Goal: Task Accomplishment & Management: Use online tool/utility

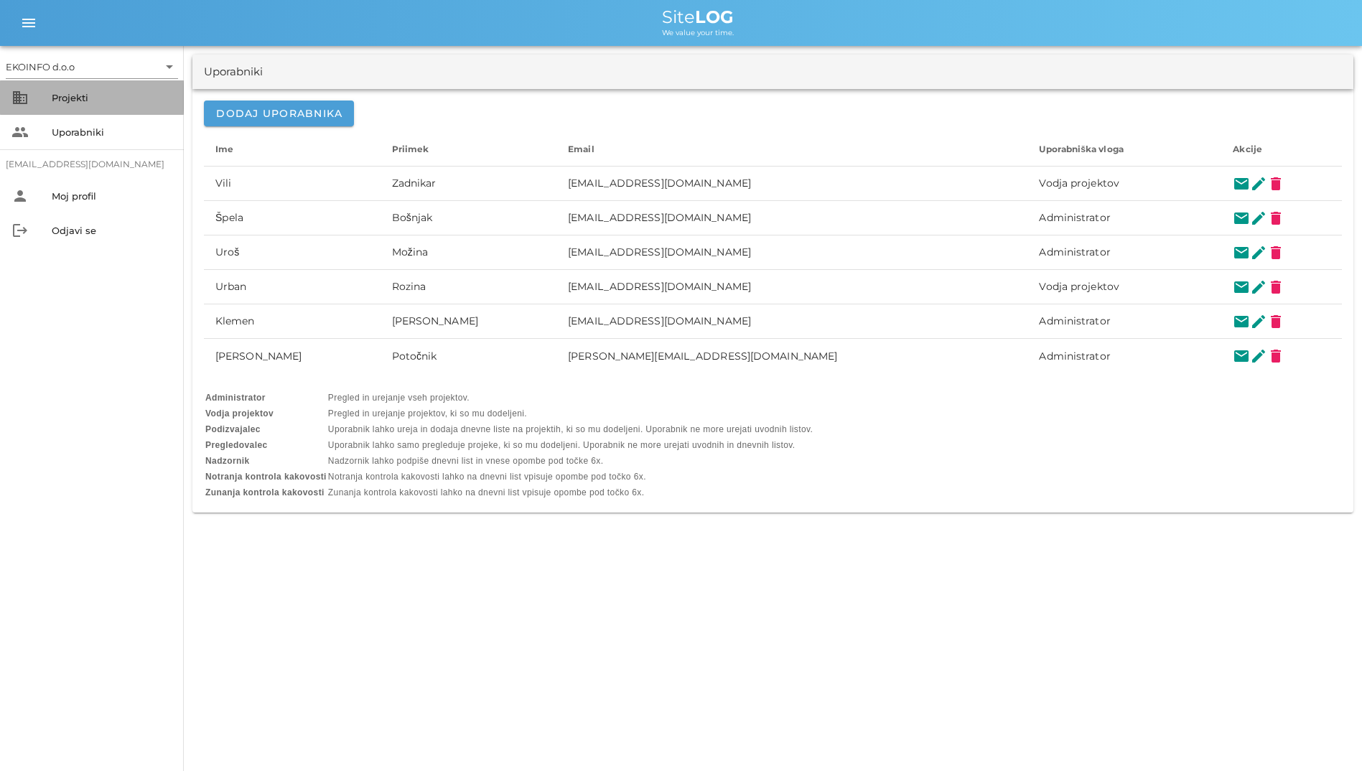
click at [101, 89] on div "Projekti" at bounding box center [112, 97] width 121 height 23
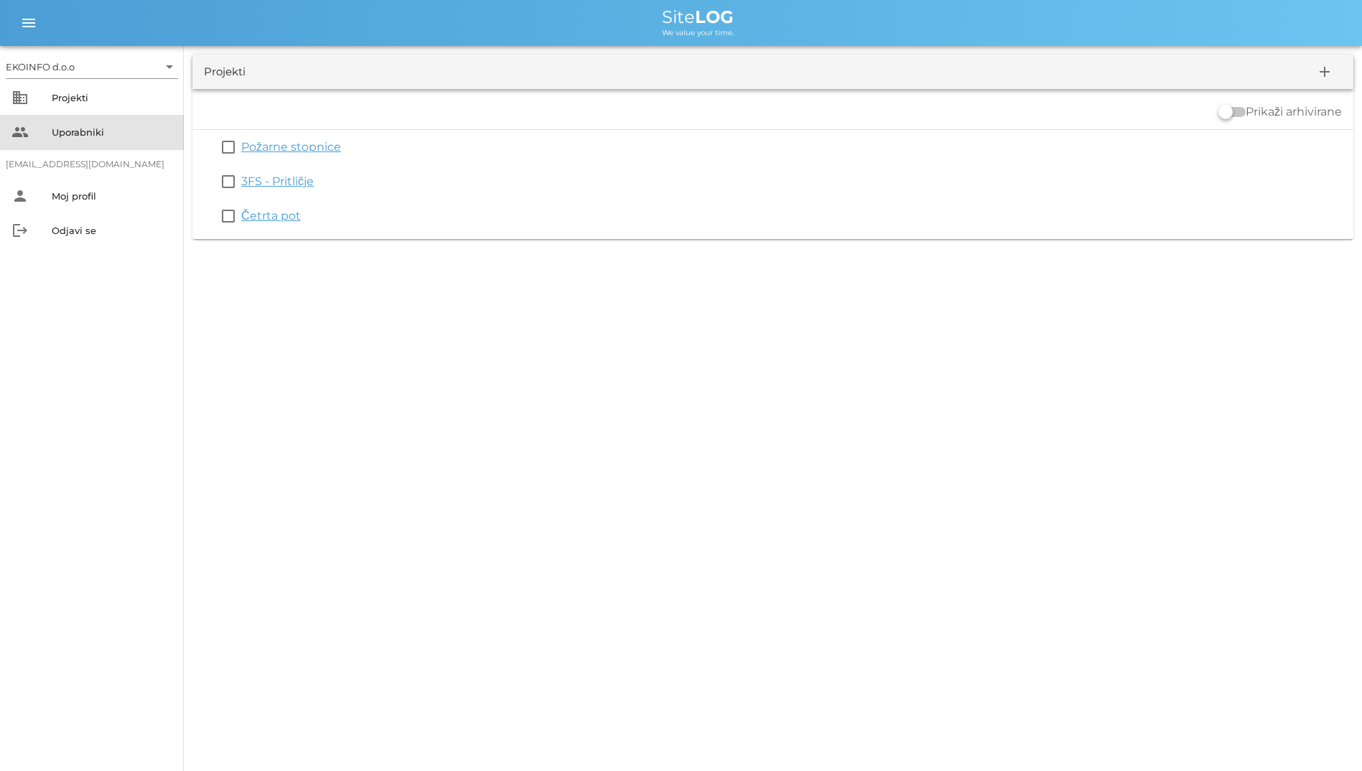
click at [108, 126] on div "Uporabniki" at bounding box center [112, 132] width 121 height 23
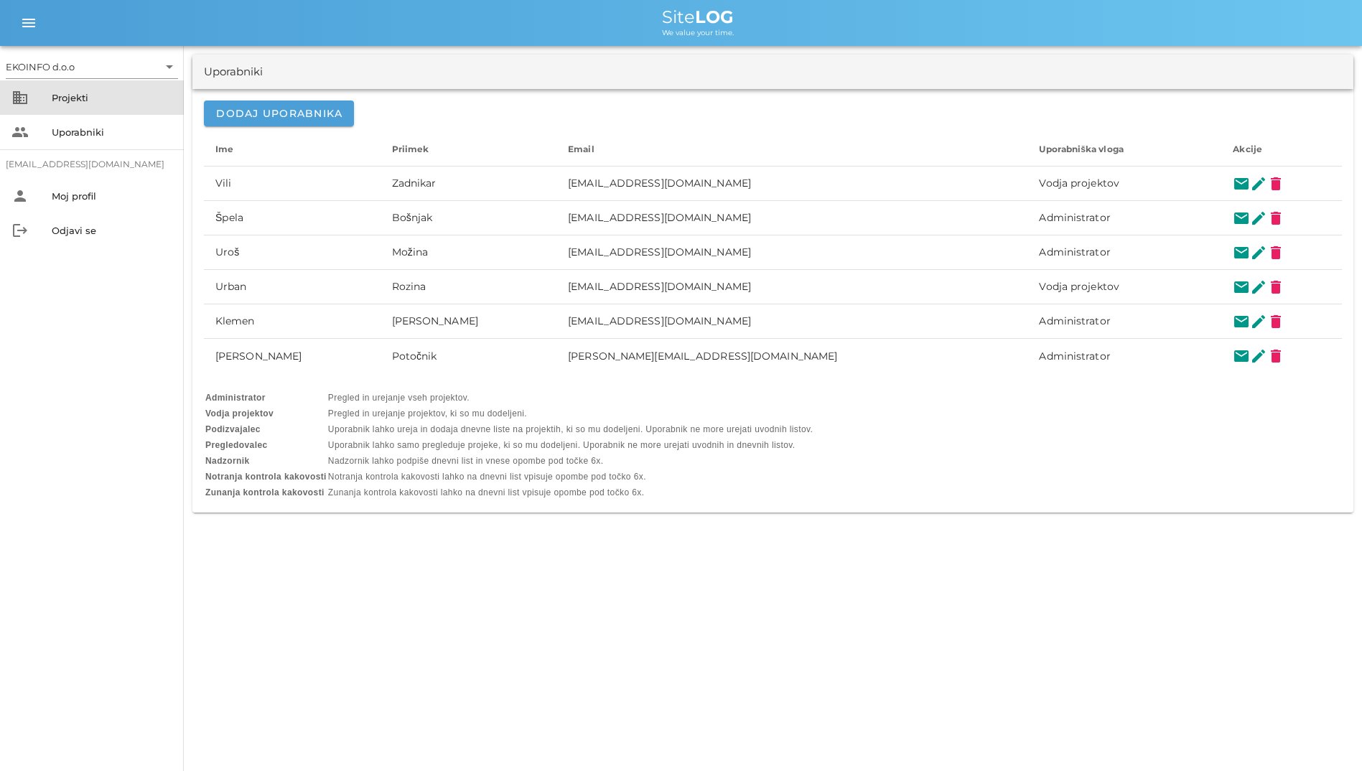
click at [106, 107] on div "Projekti" at bounding box center [112, 97] width 121 height 23
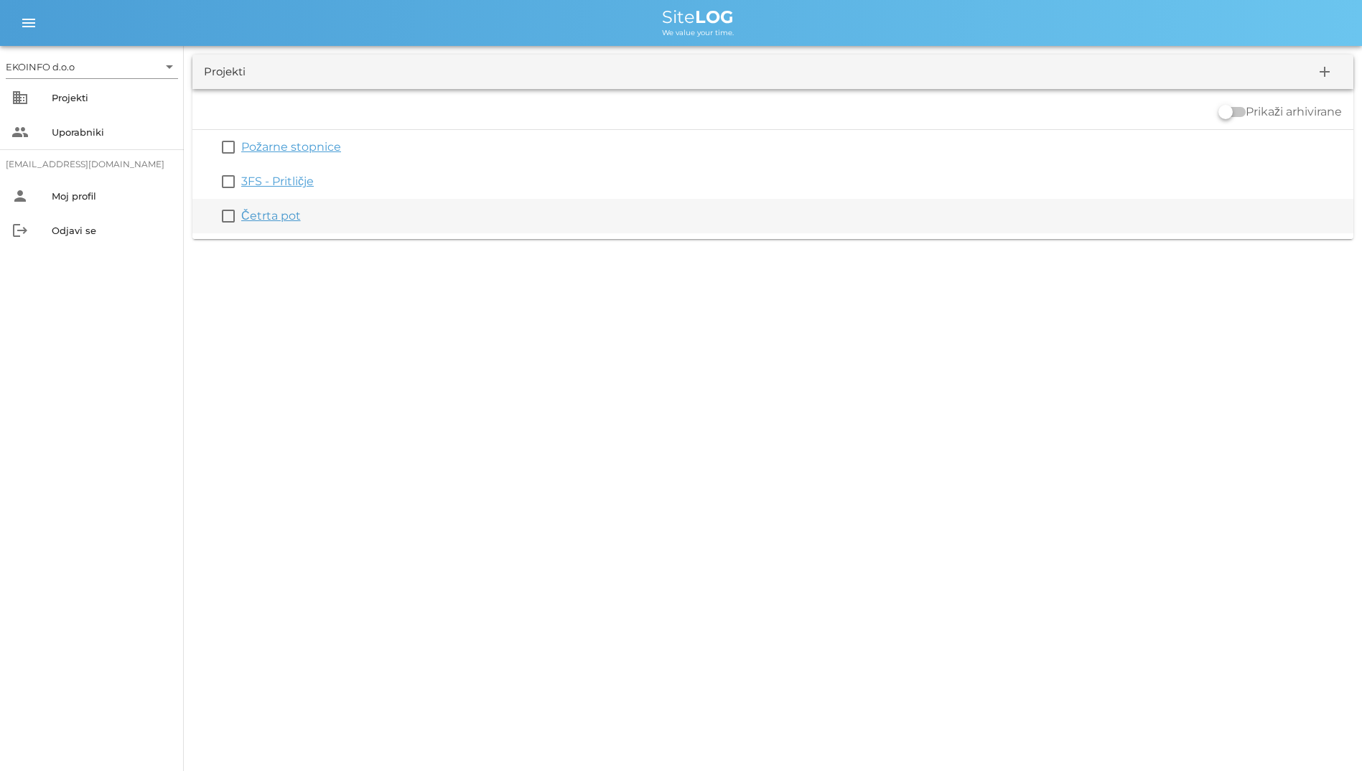
click at [283, 215] on link "Četrta pot" at bounding box center [271, 216] width 60 height 14
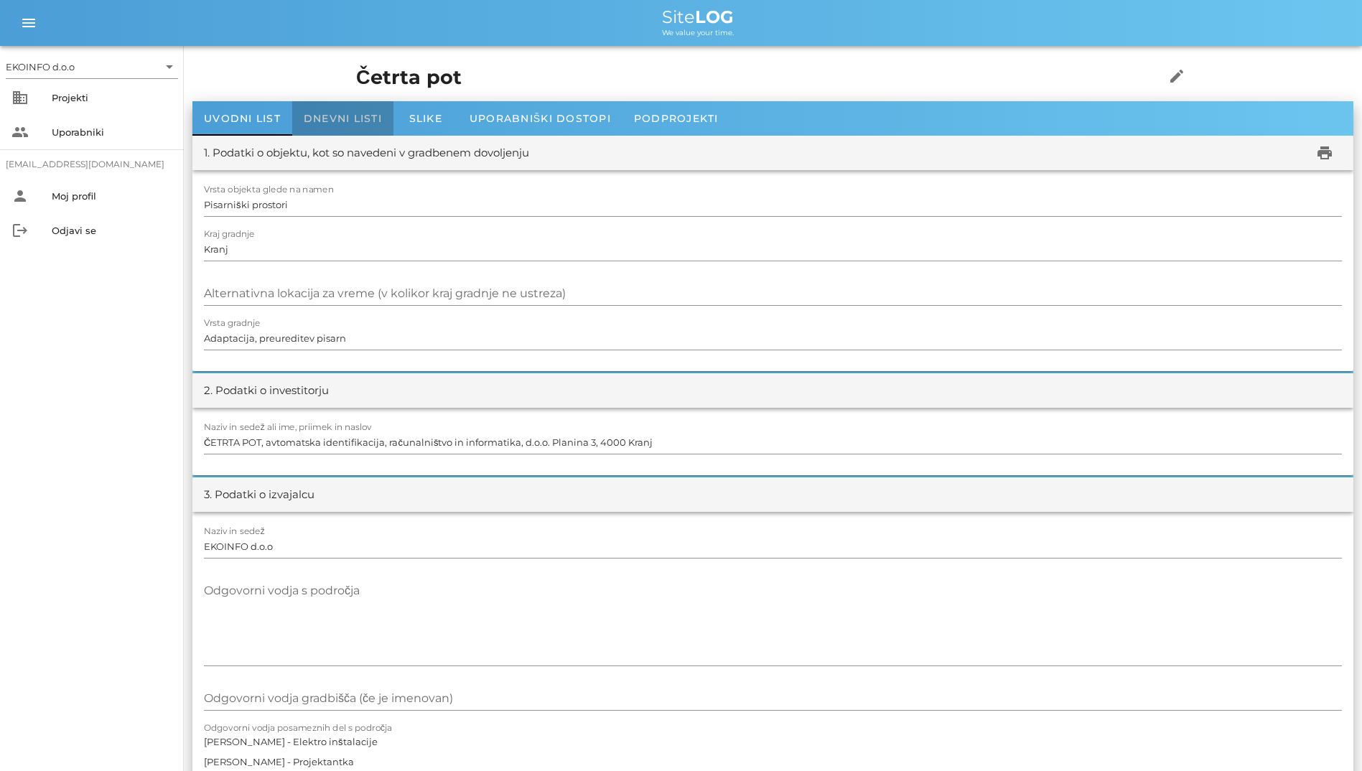
click at [329, 123] on span "Dnevni listi" at bounding box center [343, 118] width 78 height 13
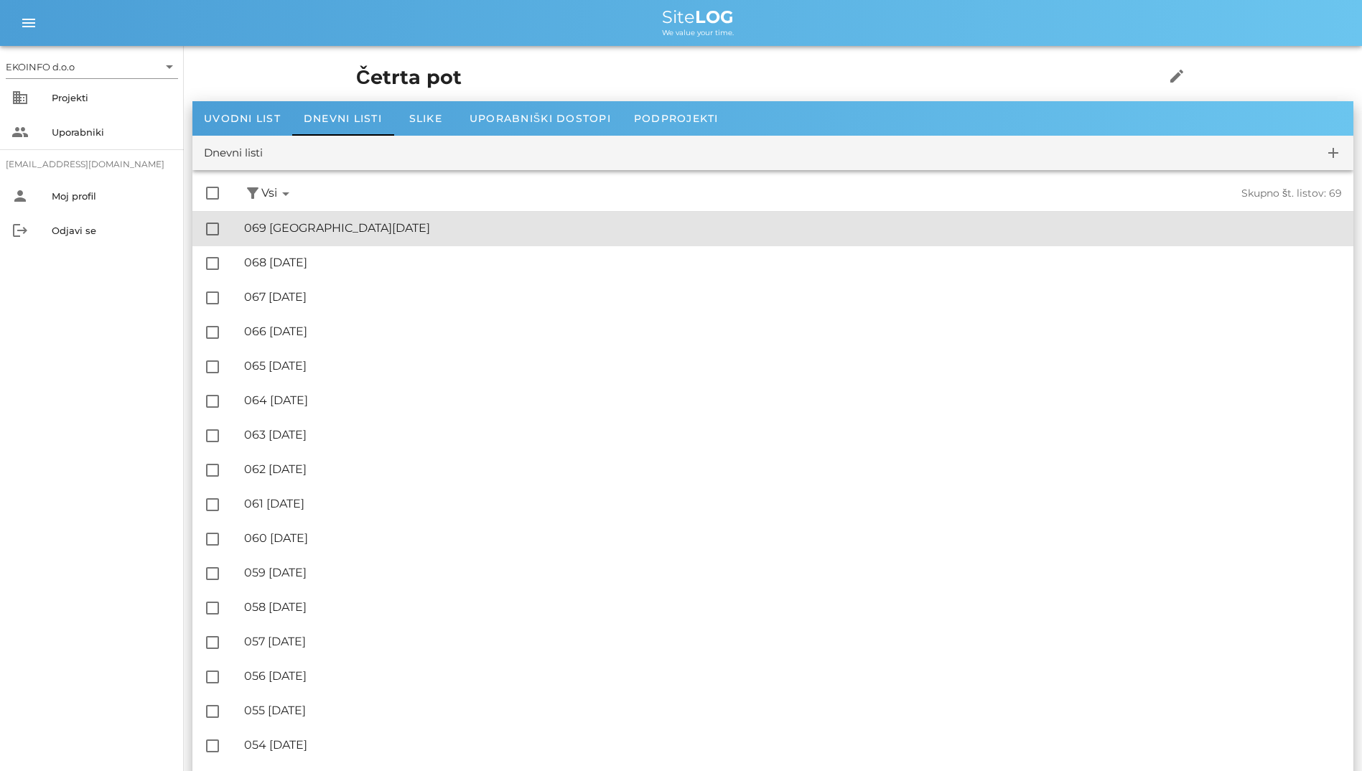
click at [289, 230] on div "🔏 069 [DATE]" at bounding box center [793, 228] width 1098 height 14
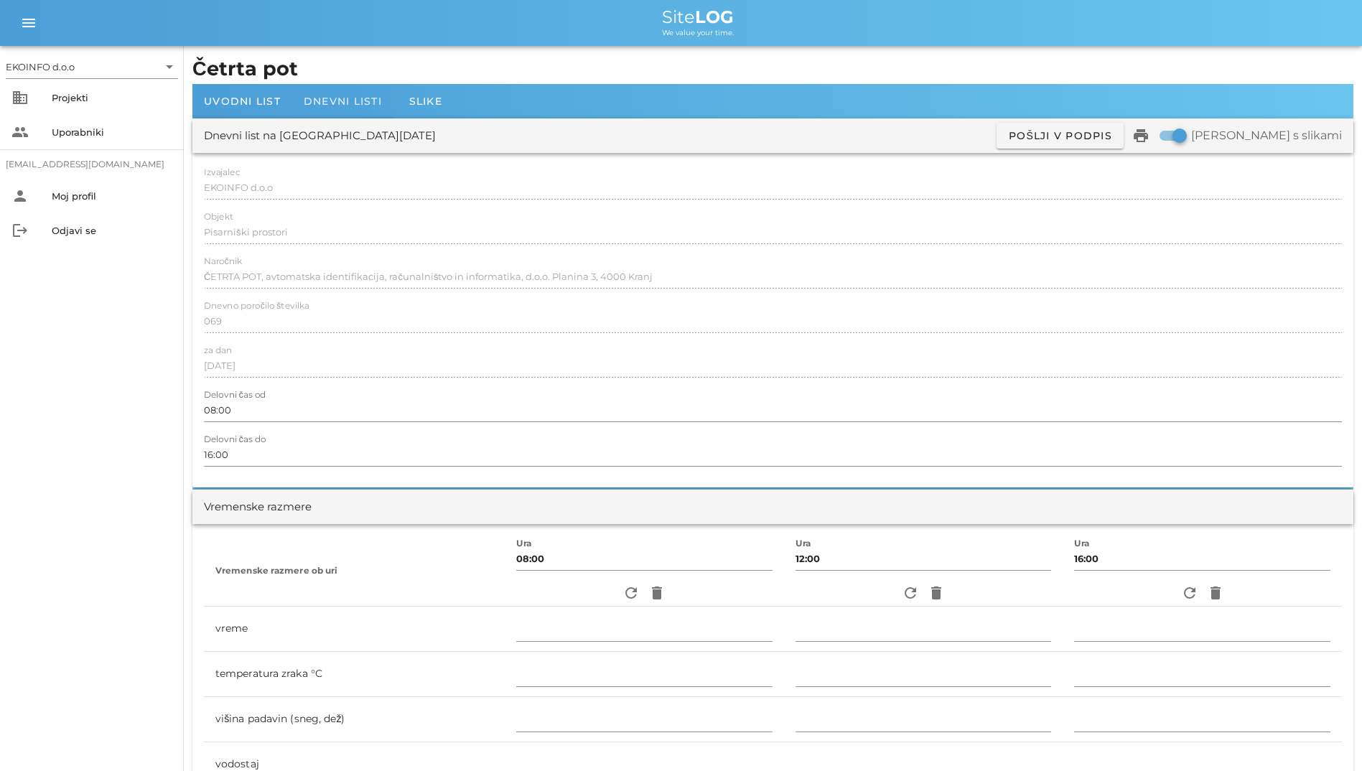
click at [331, 101] on span "Dnevni listi" at bounding box center [343, 101] width 78 height 13
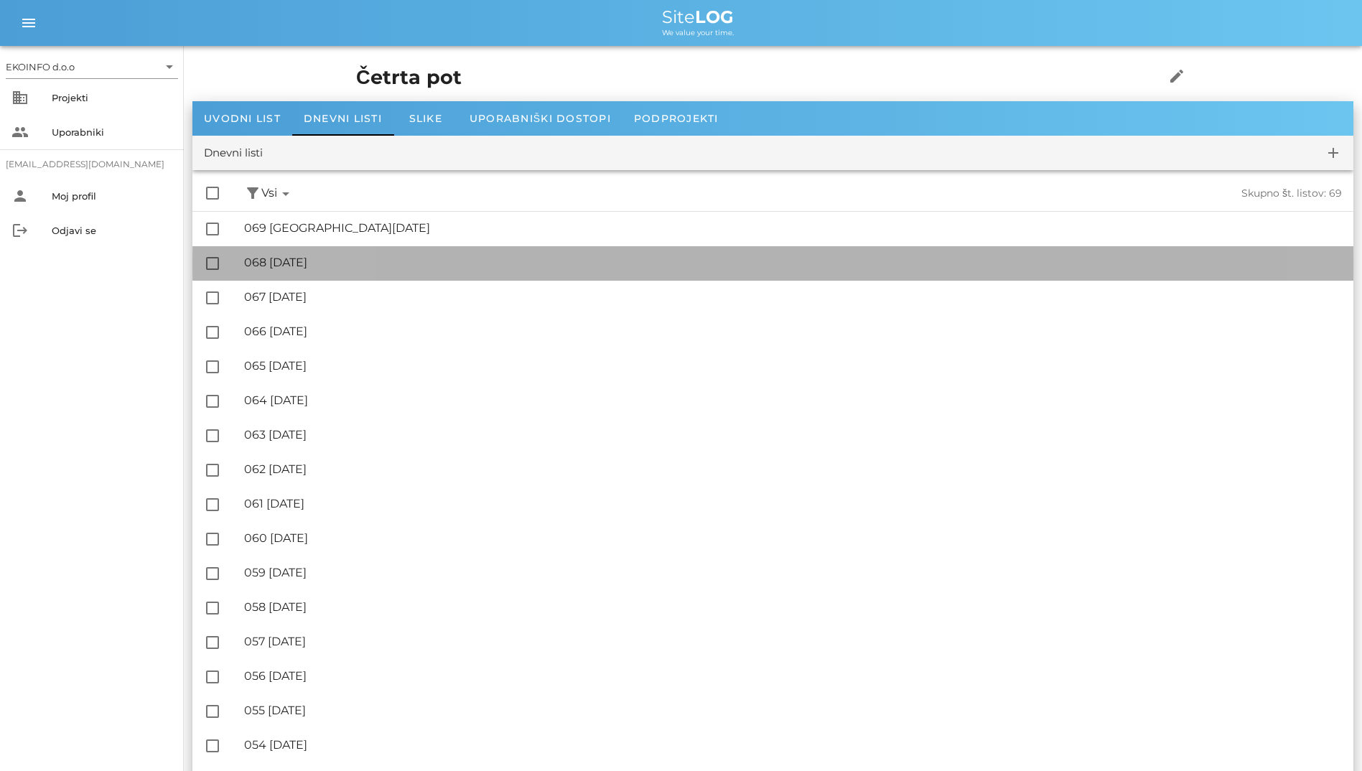
click at [299, 258] on div "🔏 068 [DATE]" at bounding box center [793, 263] width 1098 height 14
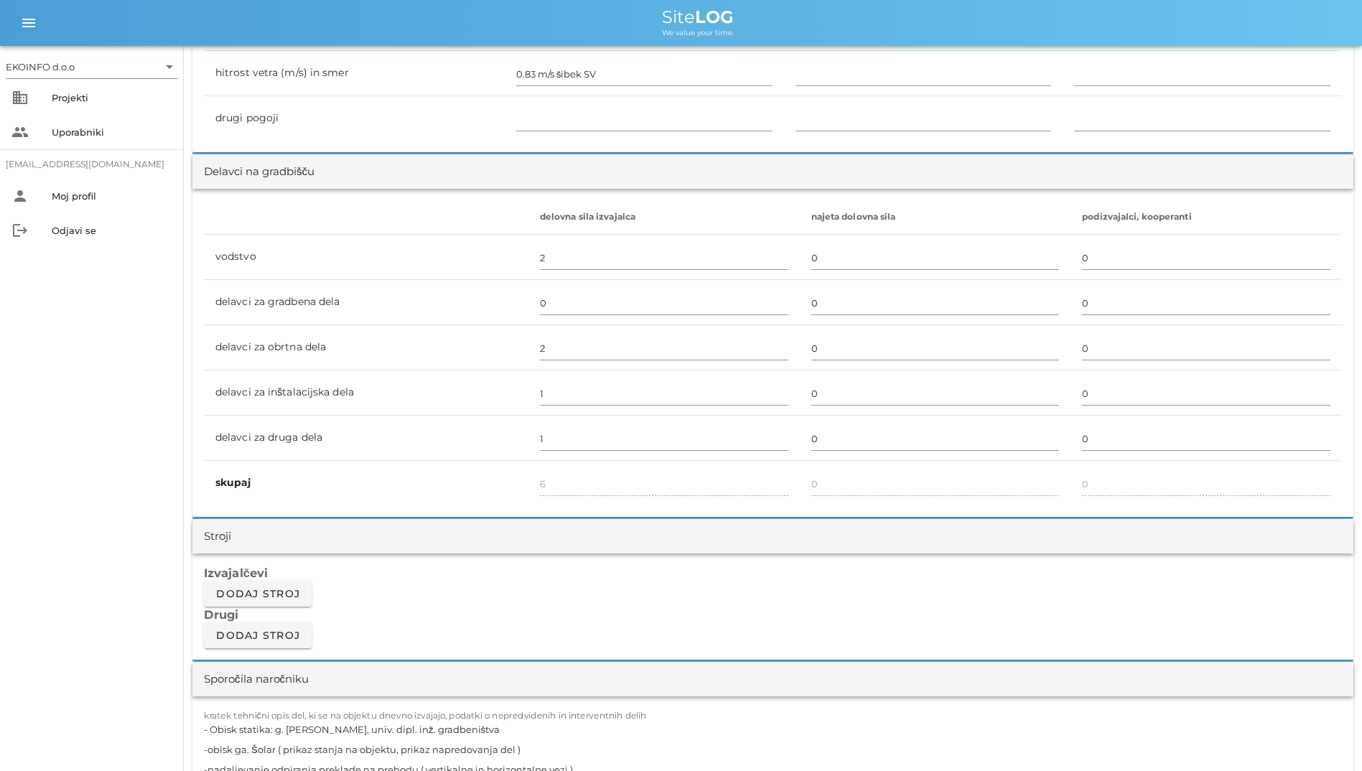
scroll to position [933, 0]
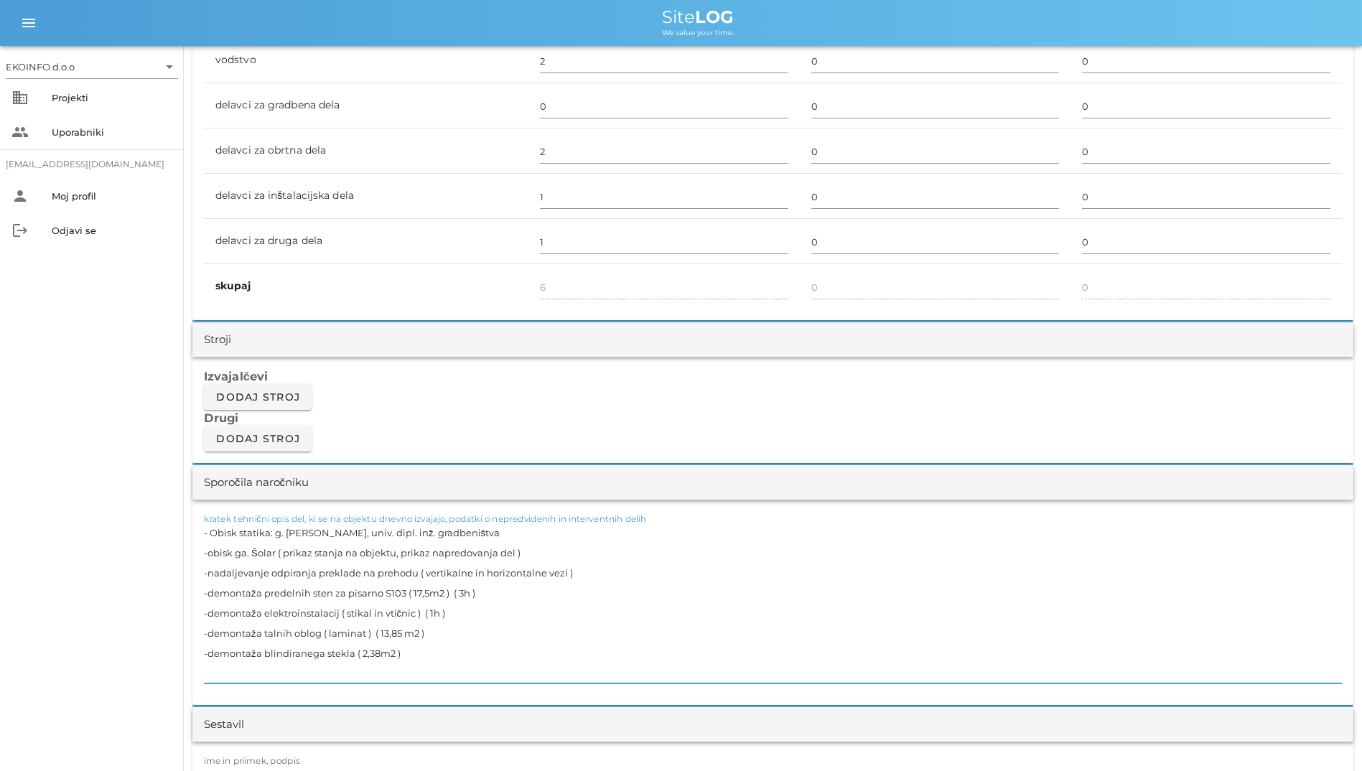
click at [380, 575] on textarea "- Obisk statika: g. [PERSON_NAME], univ. dipl. inž. gradbeništva -obisk ga. Šol…" at bounding box center [773, 603] width 1138 height 161
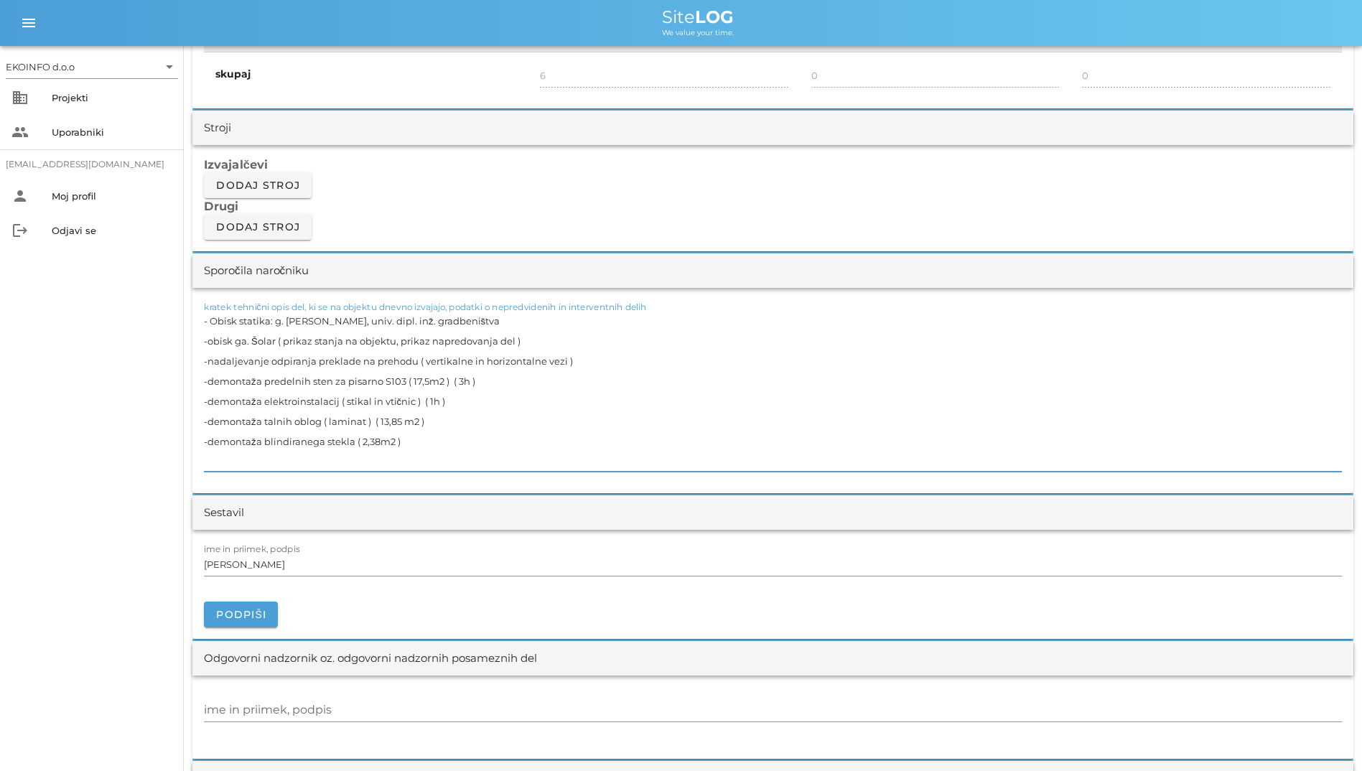
scroll to position [1221, 0]
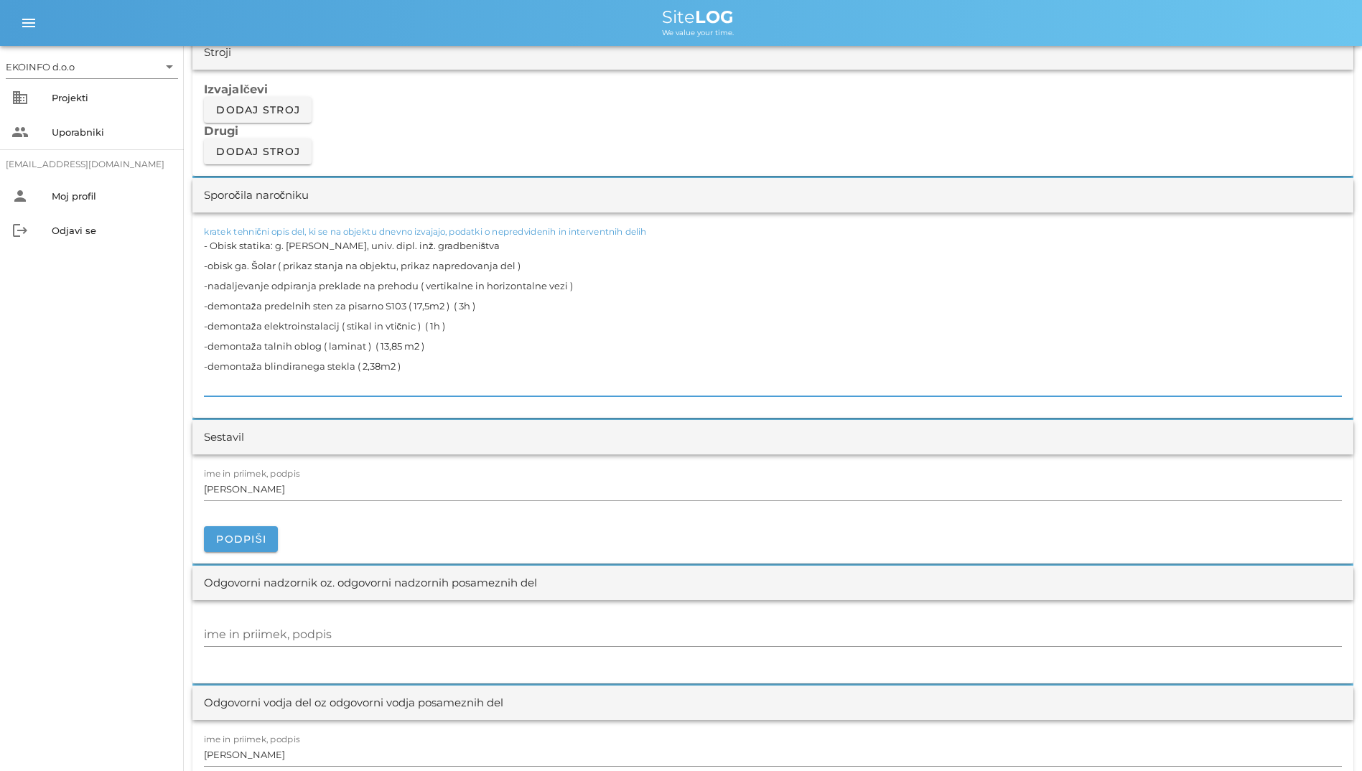
click at [334, 355] on textarea "- Obisk statika: g. [PERSON_NAME], univ. dipl. inž. gradbeništva -obisk ga. Šol…" at bounding box center [773, 316] width 1138 height 161
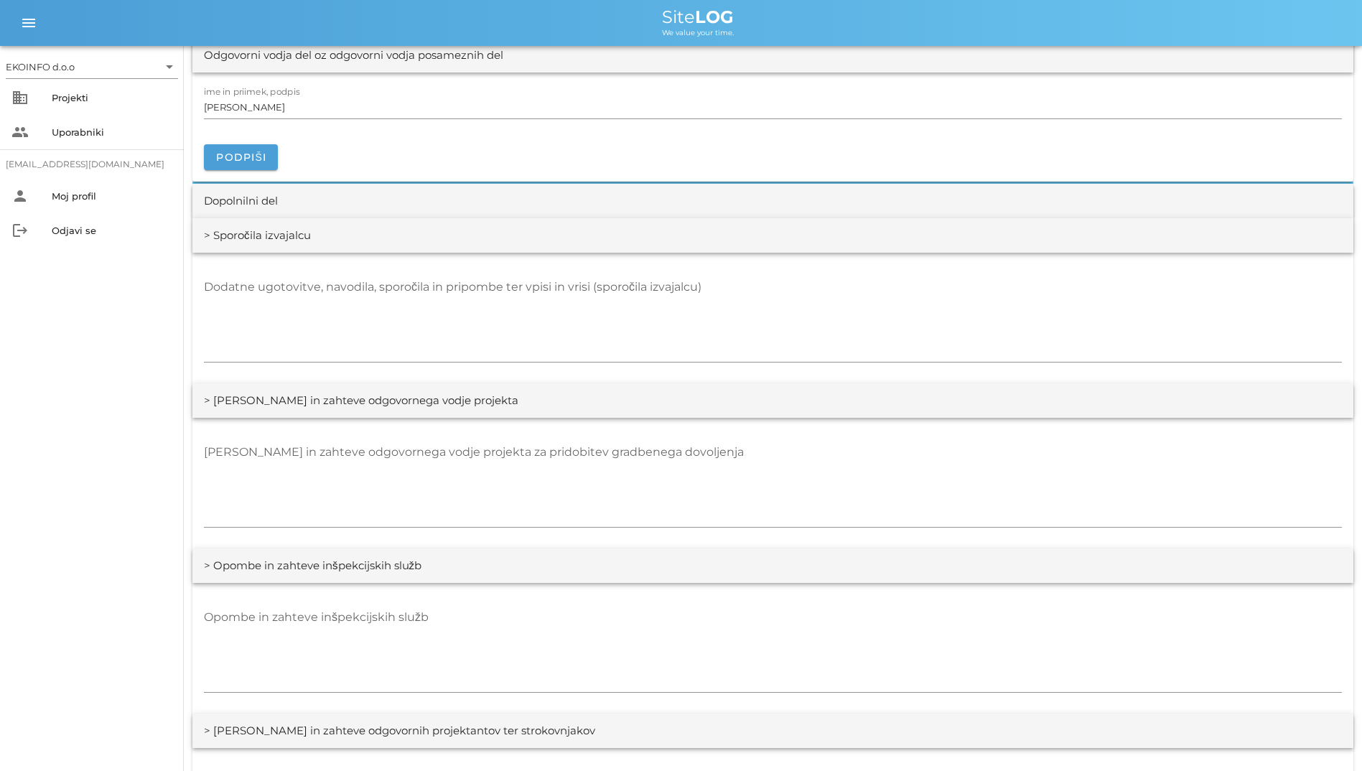
scroll to position [1939, 0]
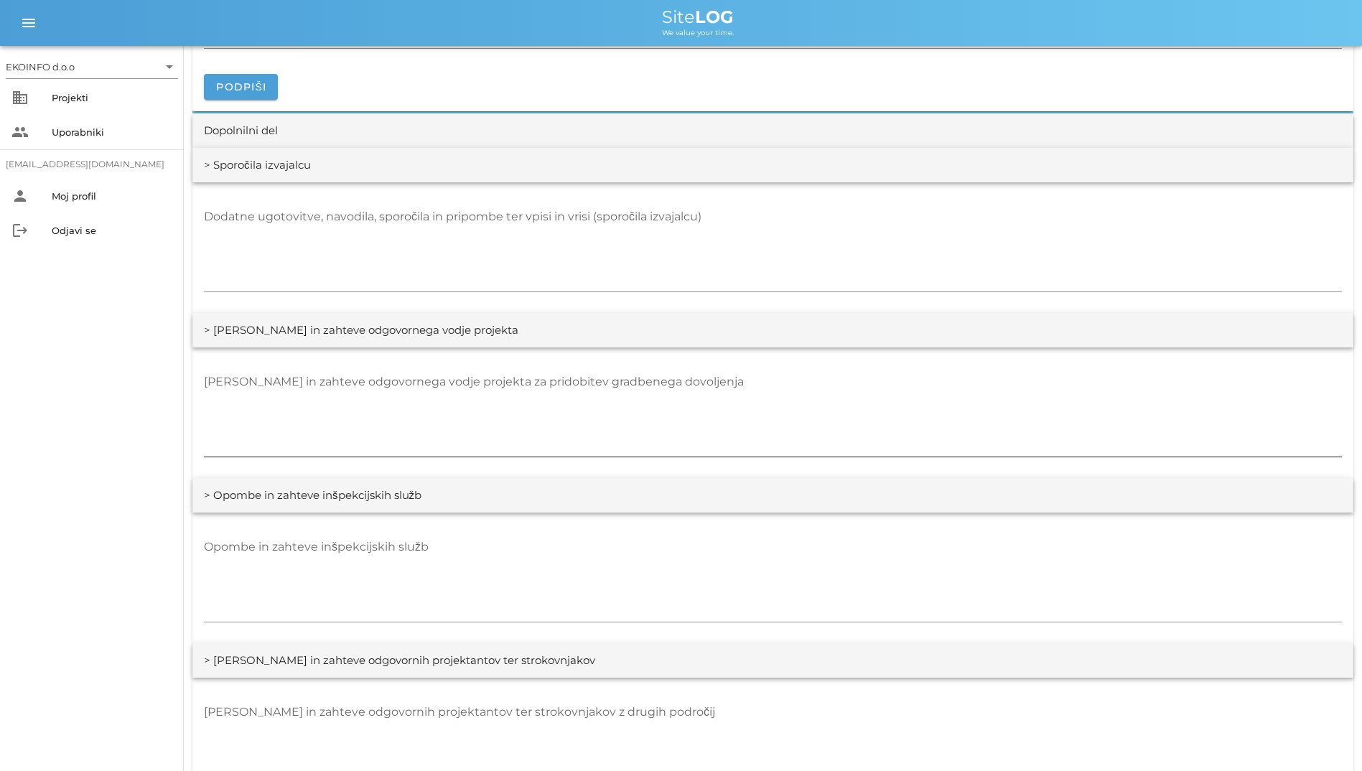
click at [384, 410] on textarea "[PERSON_NAME] in zahteve odgovornega vodje projekta za pridobitev gradbenega do…" at bounding box center [773, 413] width 1138 height 86
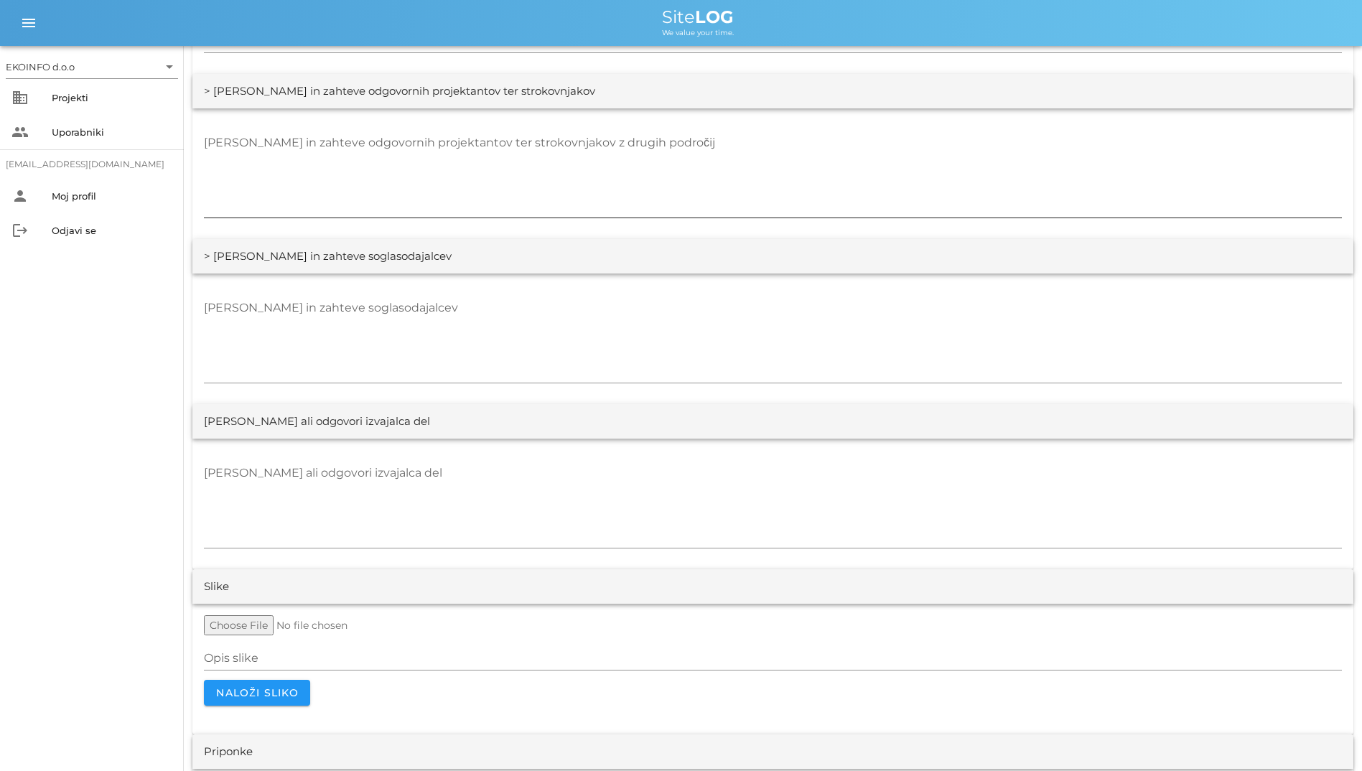
scroll to position [2513, 0]
click at [676, 467] on textarea "[PERSON_NAME] ali odgovori izvajalca del" at bounding box center [773, 500] width 1138 height 86
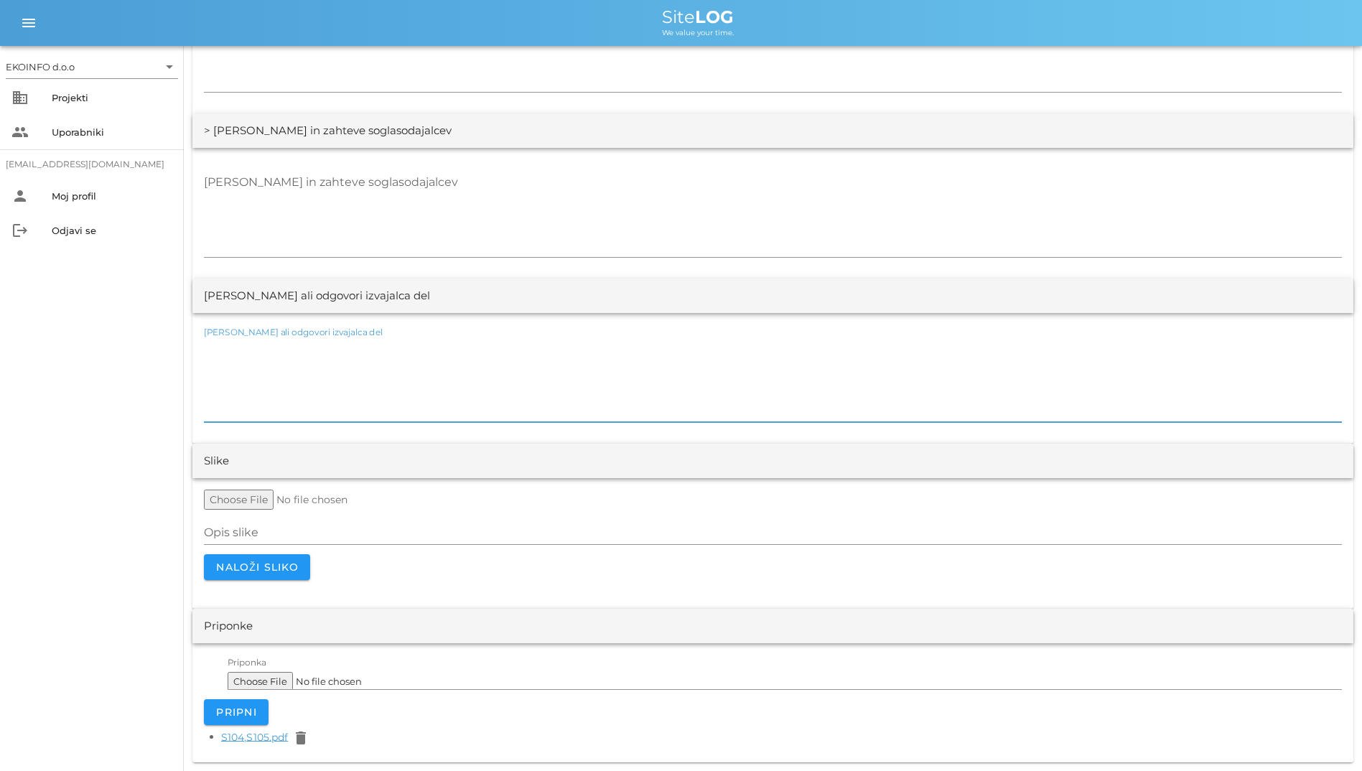
scroll to position [2490, 0]
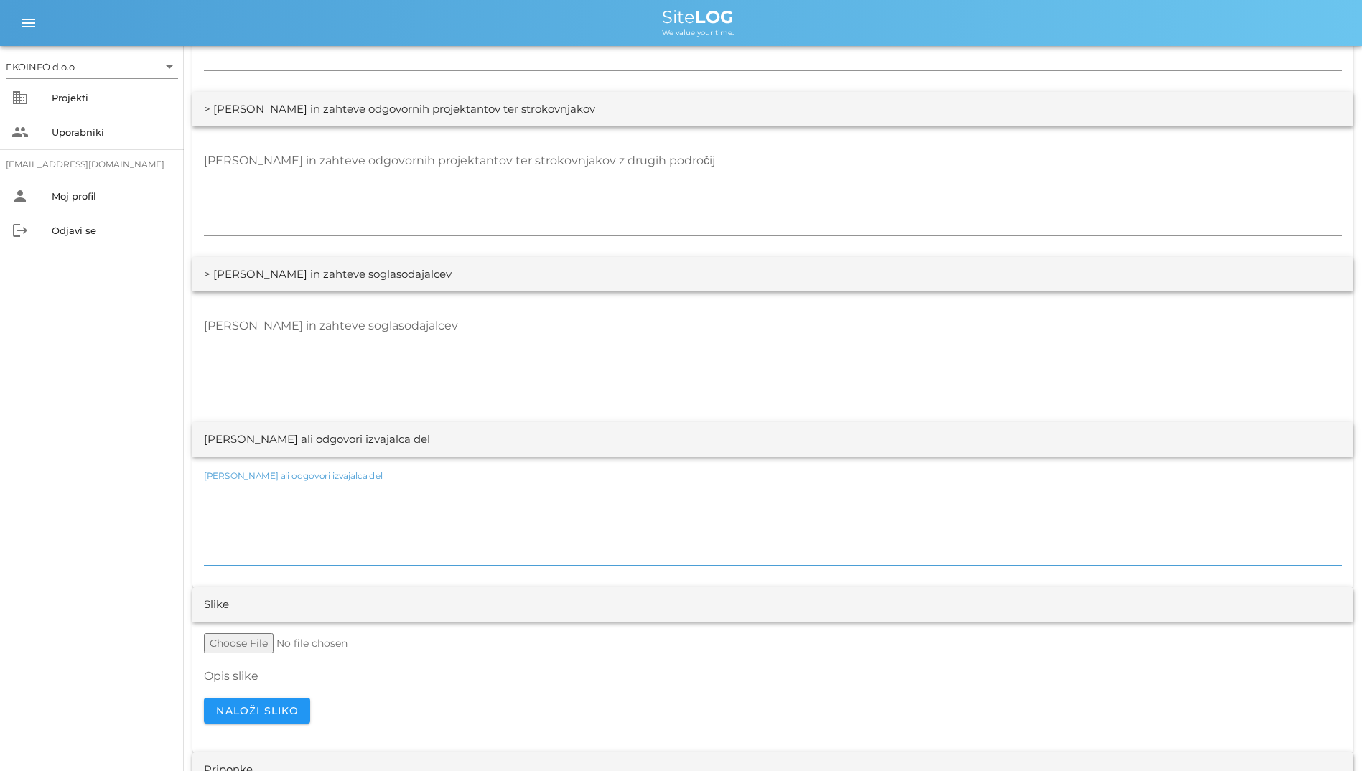
click at [452, 363] on textarea "[PERSON_NAME] in zahteve soglasodajalcev" at bounding box center [773, 357] width 1138 height 86
click at [432, 517] on textarea "[PERSON_NAME] ali odgovori izvajalca del" at bounding box center [773, 523] width 1138 height 86
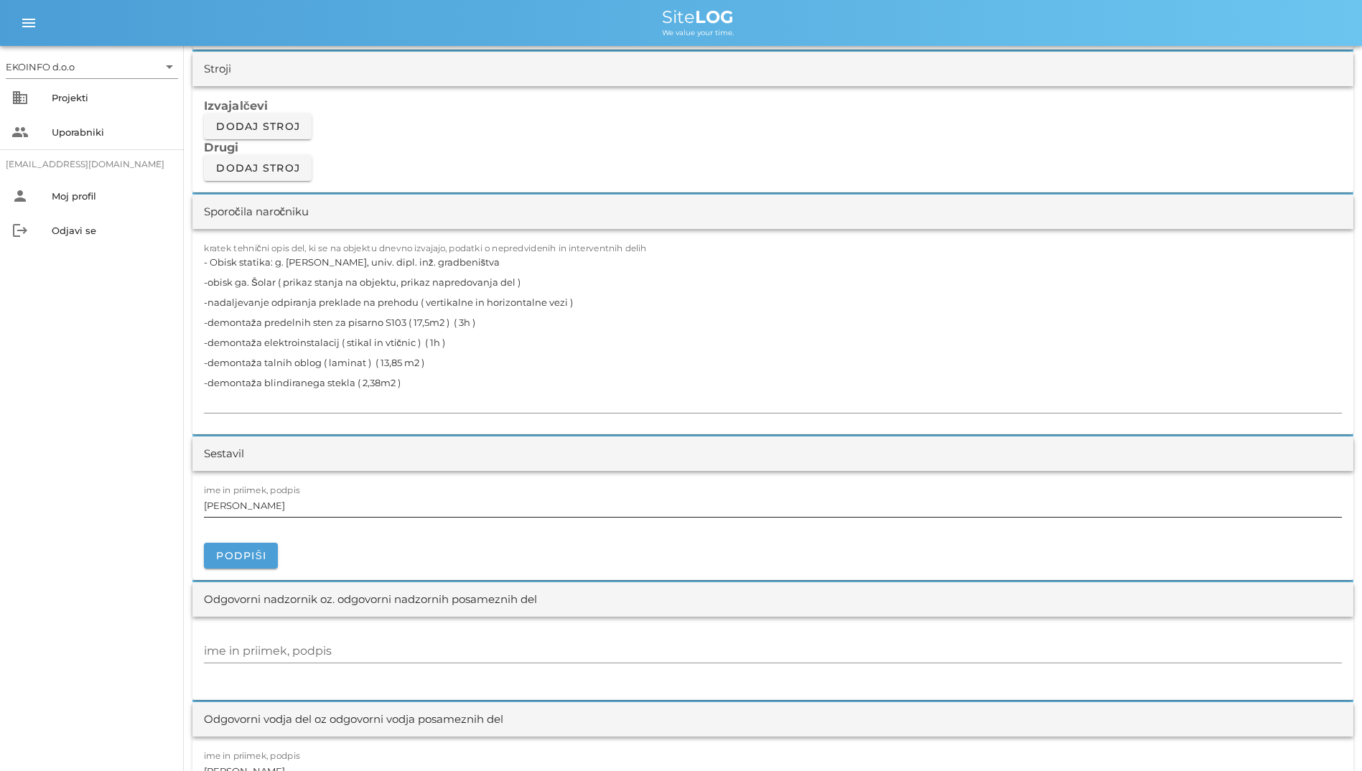
scroll to position [1198, 0]
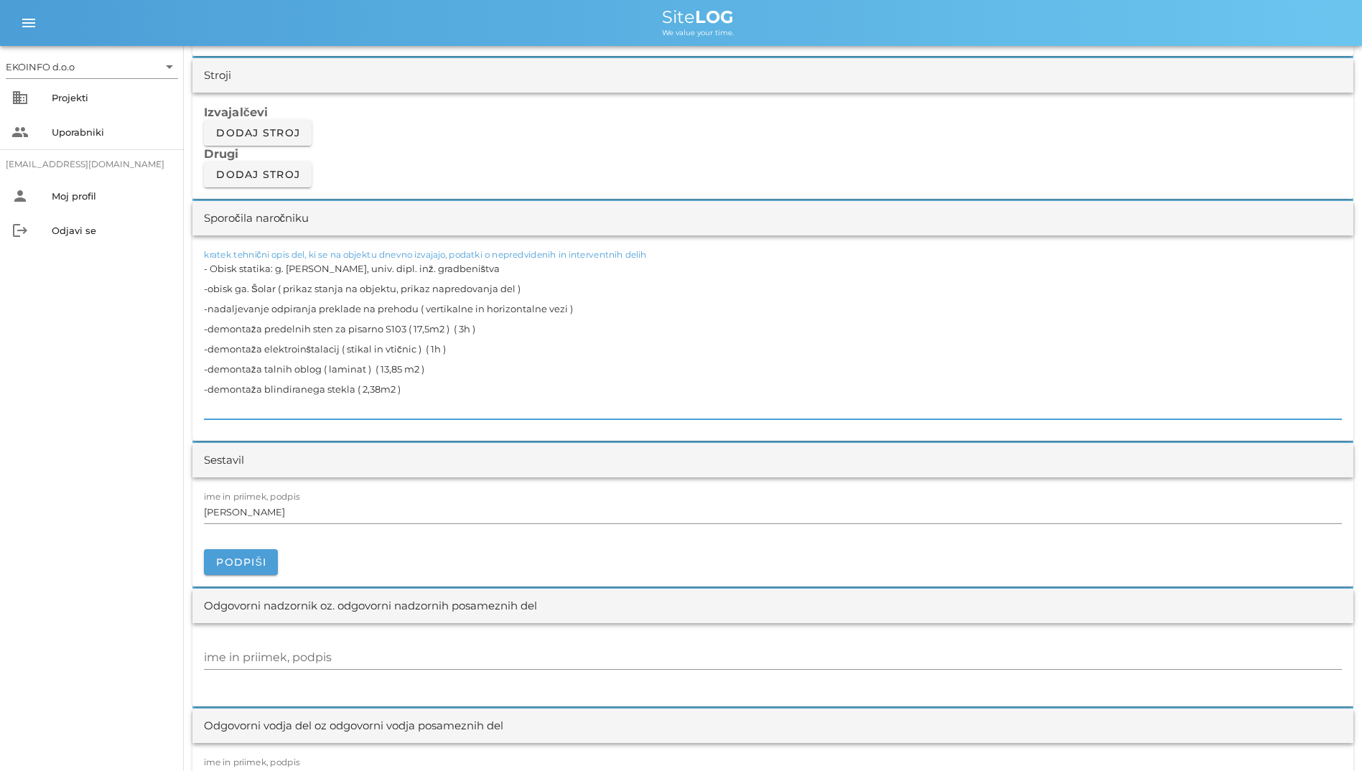
click at [498, 360] on textarea "- Obisk statika: g. [PERSON_NAME], univ. dipl. inž. gradbeništva -obisk ga. Šol…" at bounding box center [773, 338] width 1138 height 161
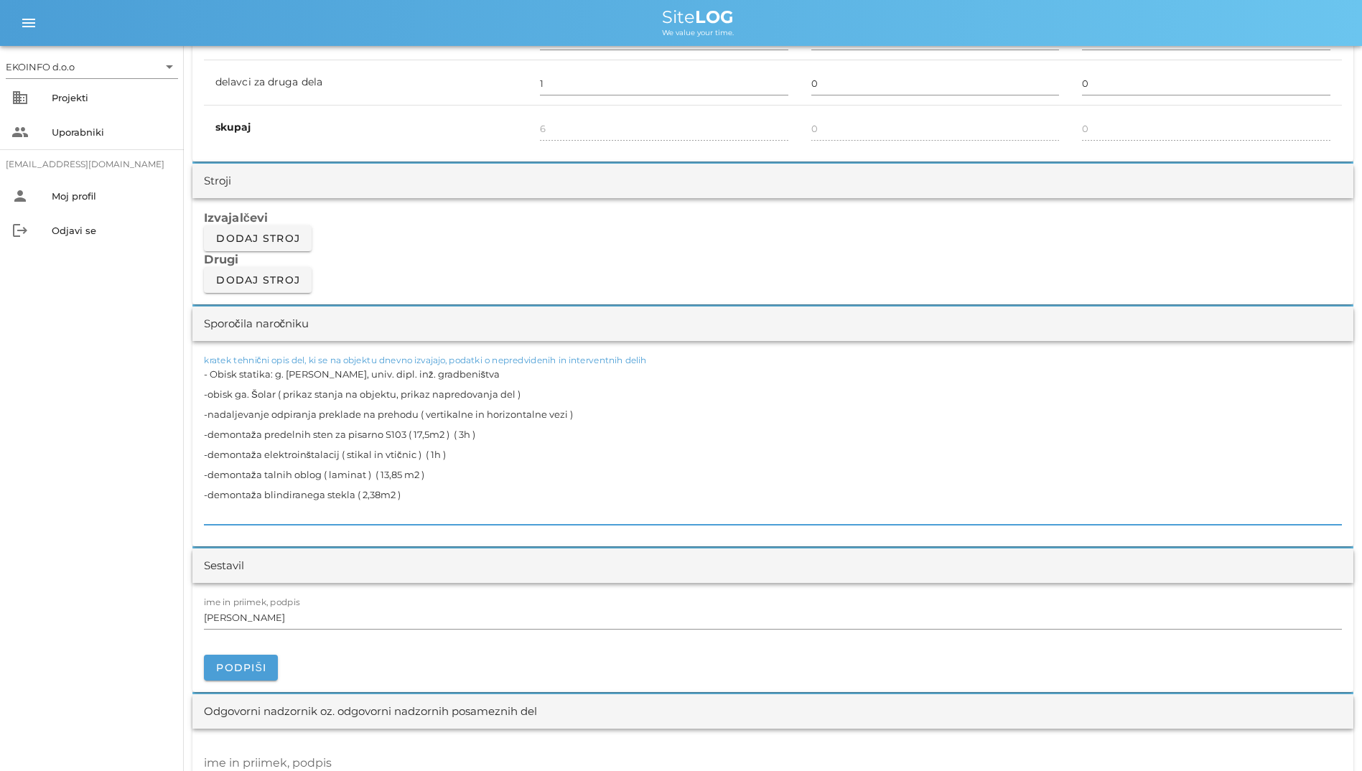
scroll to position [767, 0]
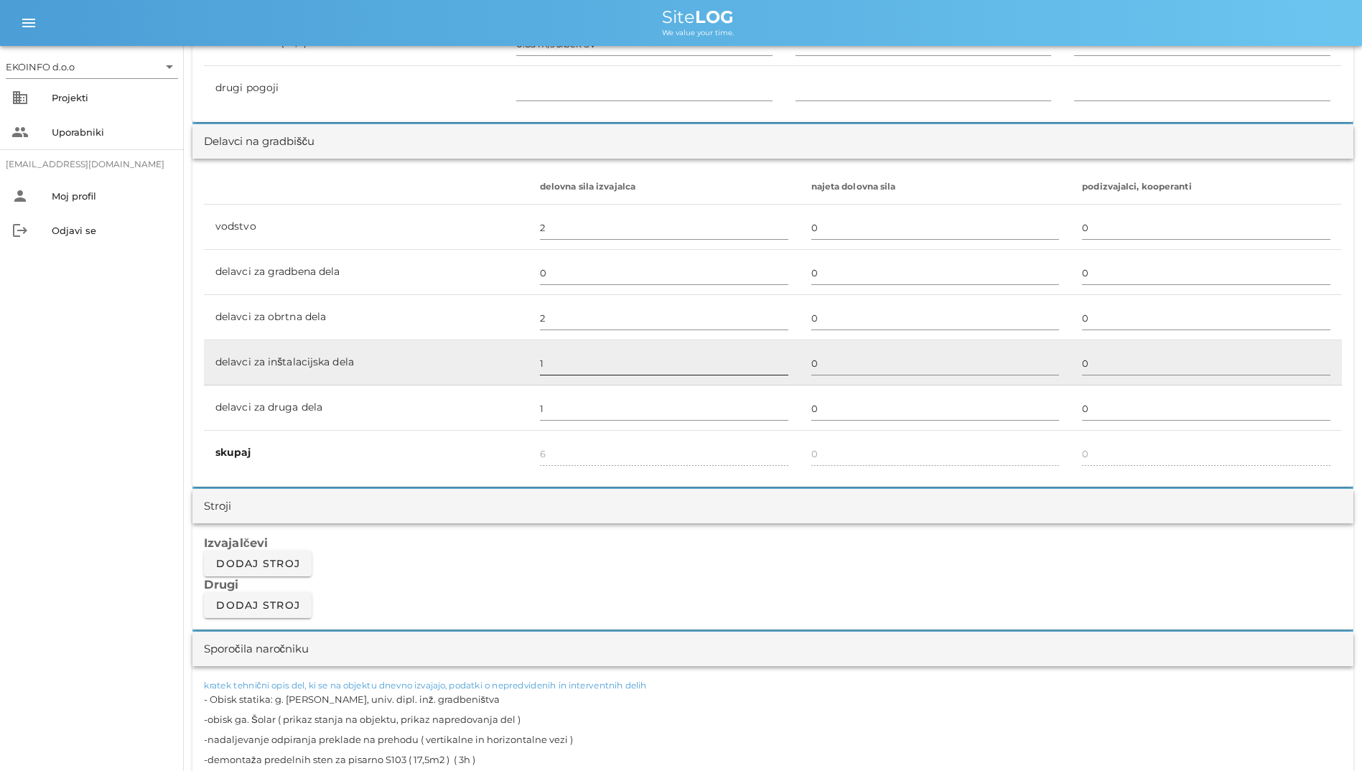
type textarea "- Obisk statika: g. [PERSON_NAME], univ. dipl. inž. gradbeništva -obisk ga. Šol…"
click at [608, 350] on div "1" at bounding box center [664, 364] width 248 height 42
click at [592, 371] on input "1" at bounding box center [664, 363] width 248 height 23
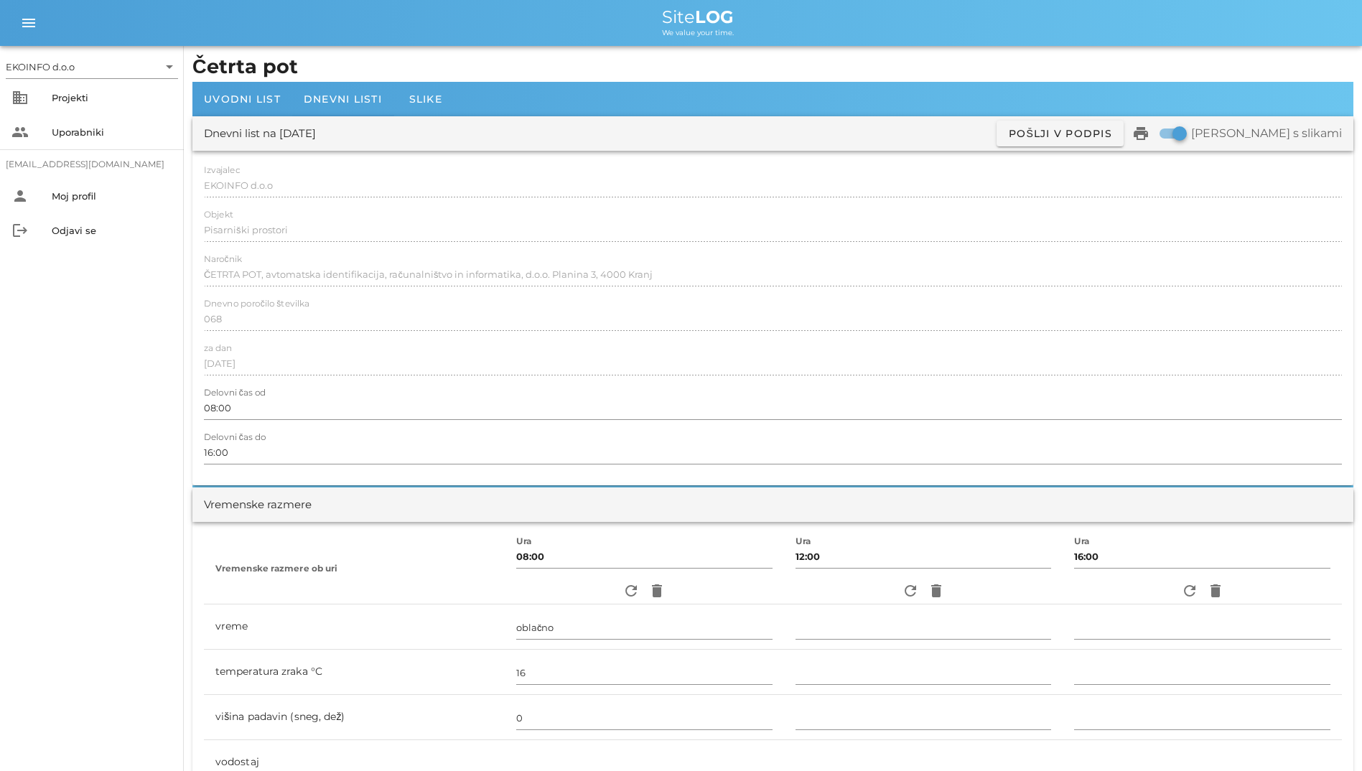
scroll to position [0, 0]
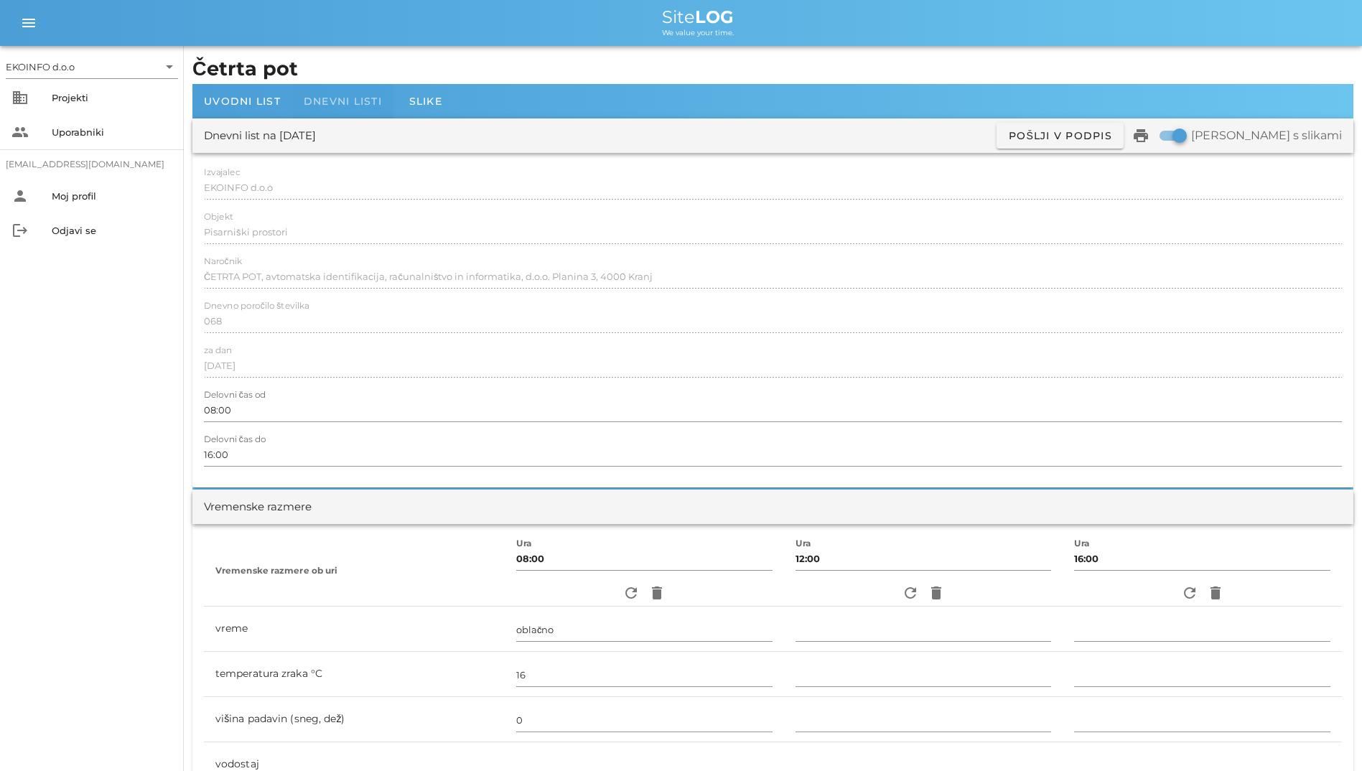
click at [358, 90] on div "Dnevni listi" at bounding box center [342, 101] width 101 height 34
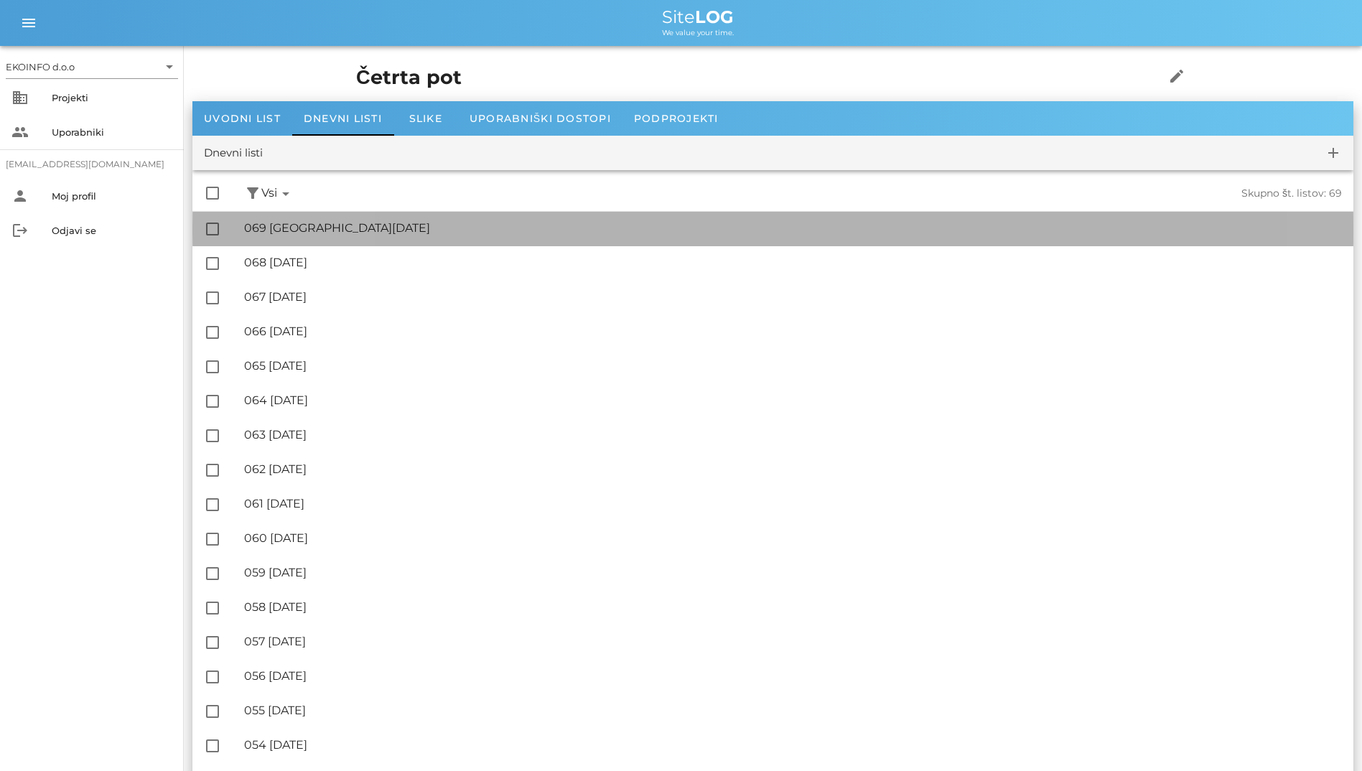
click at [342, 236] on div "🔏 069 [DATE] ✓ Podpisal: Nadzornik ✓ Podpisal: Sestavljalec ✓ Podpisal: Odgovor…" at bounding box center [793, 229] width 1098 height 32
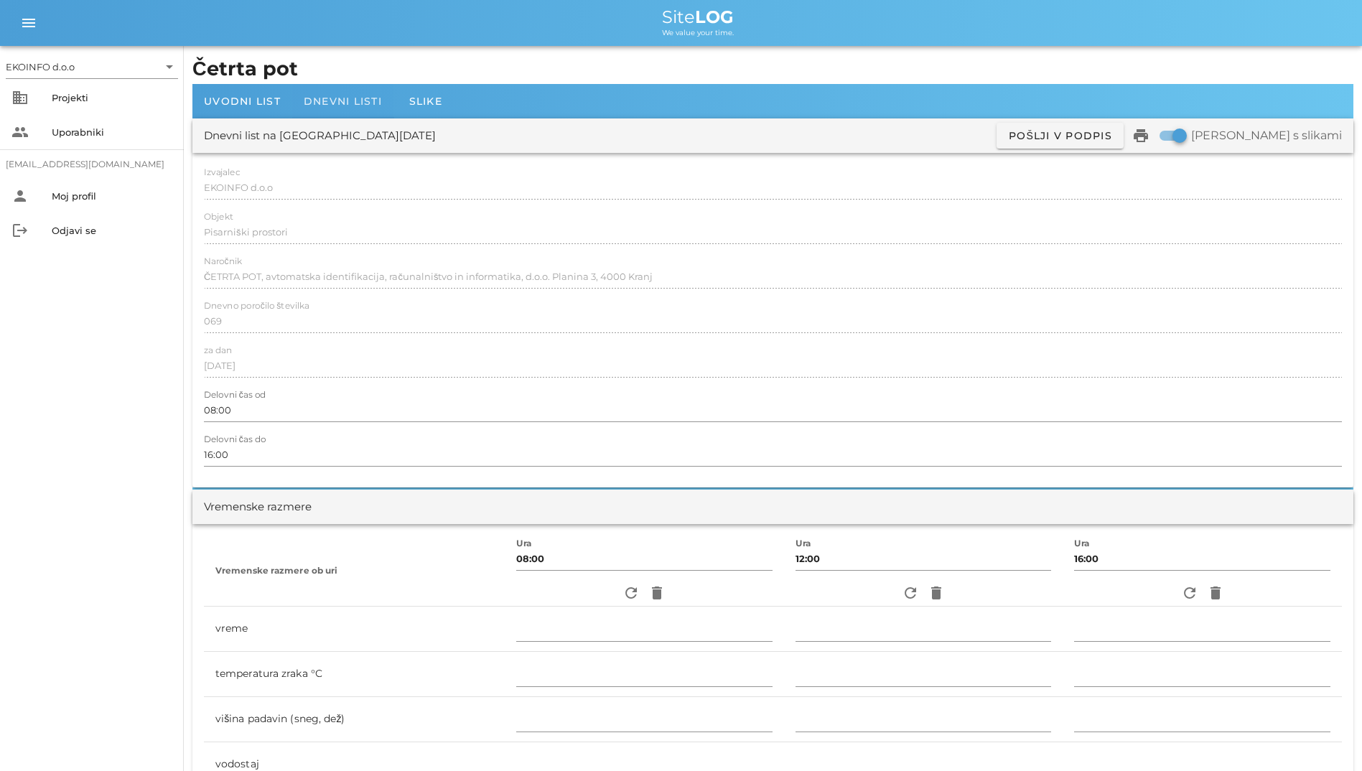
click at [318, 95] on span "Dnevni listi" at bounding box center [343, 101] width 78 height 13
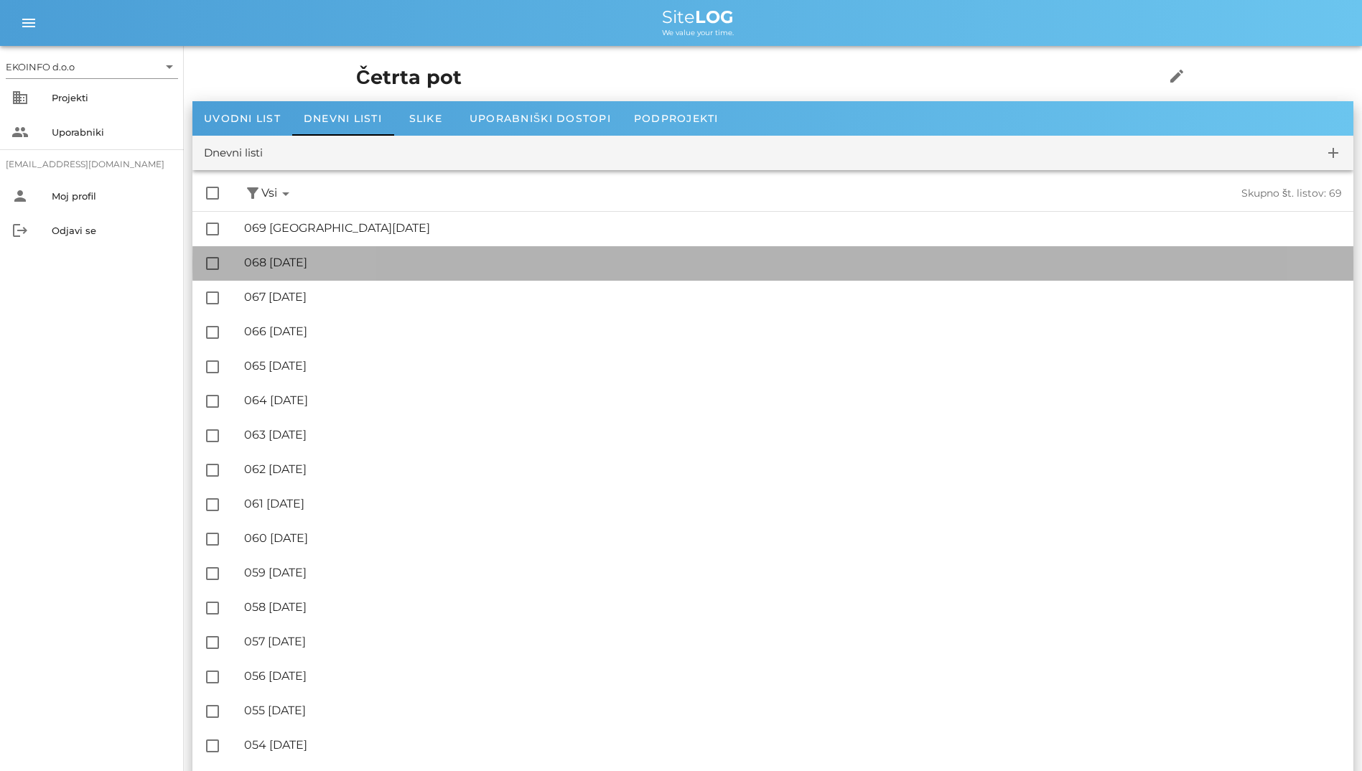
click at [312, 267] on div "🔏 068 [DATE]" at bounding box center [793, 263] width 1098 height 14
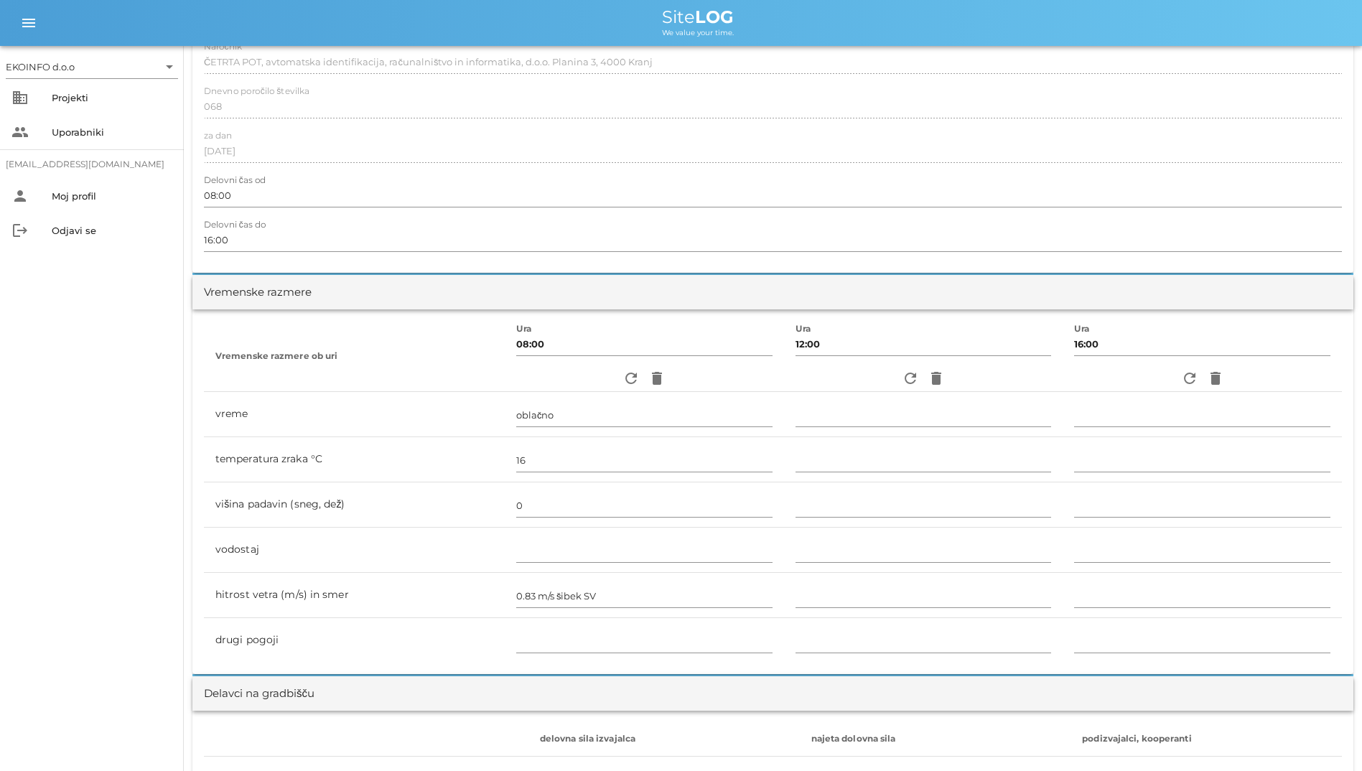
scroll to position [215, 0]
click at [902, 383] on icon "refresh" at bounding box center [910, 377] width 17 height 17
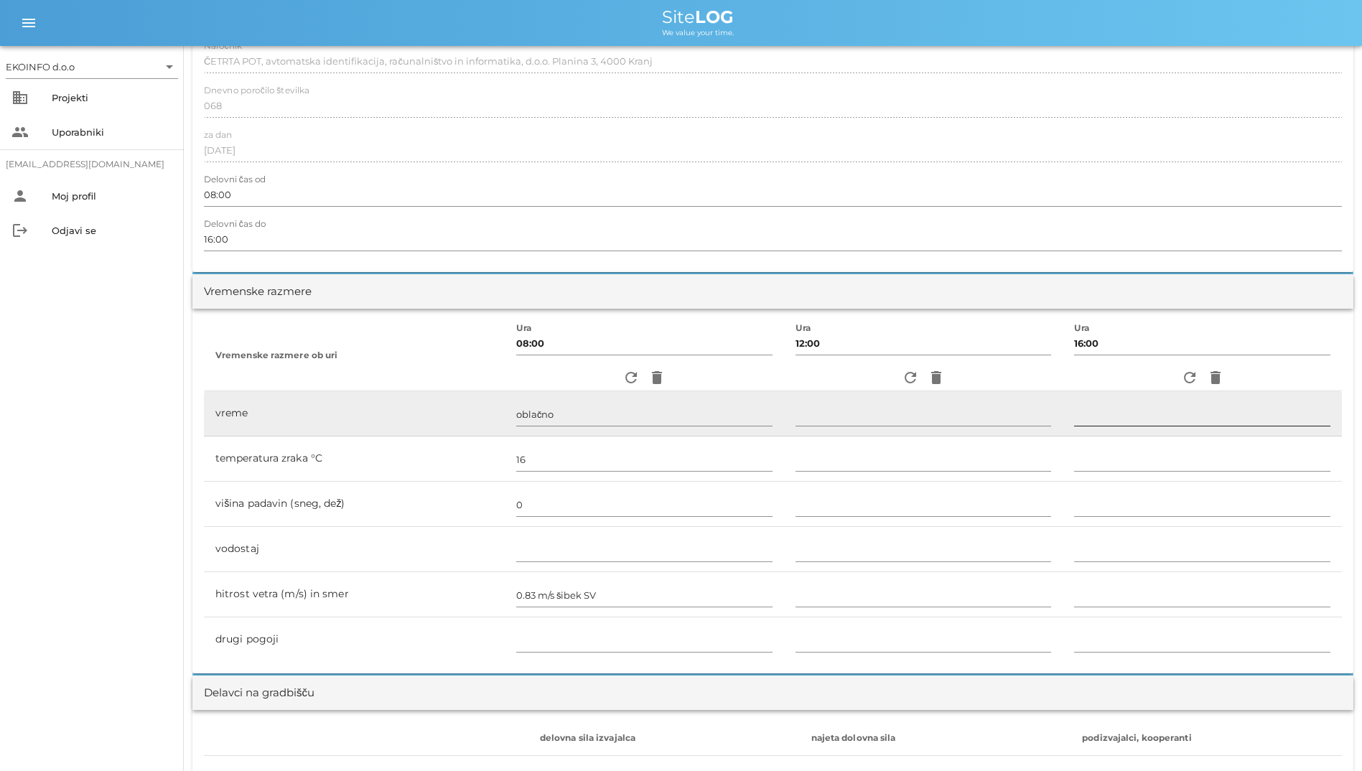
type input "pretežno oblačno"
type input "20"
type input "0"
type input "2.78 m/s šibek JV"
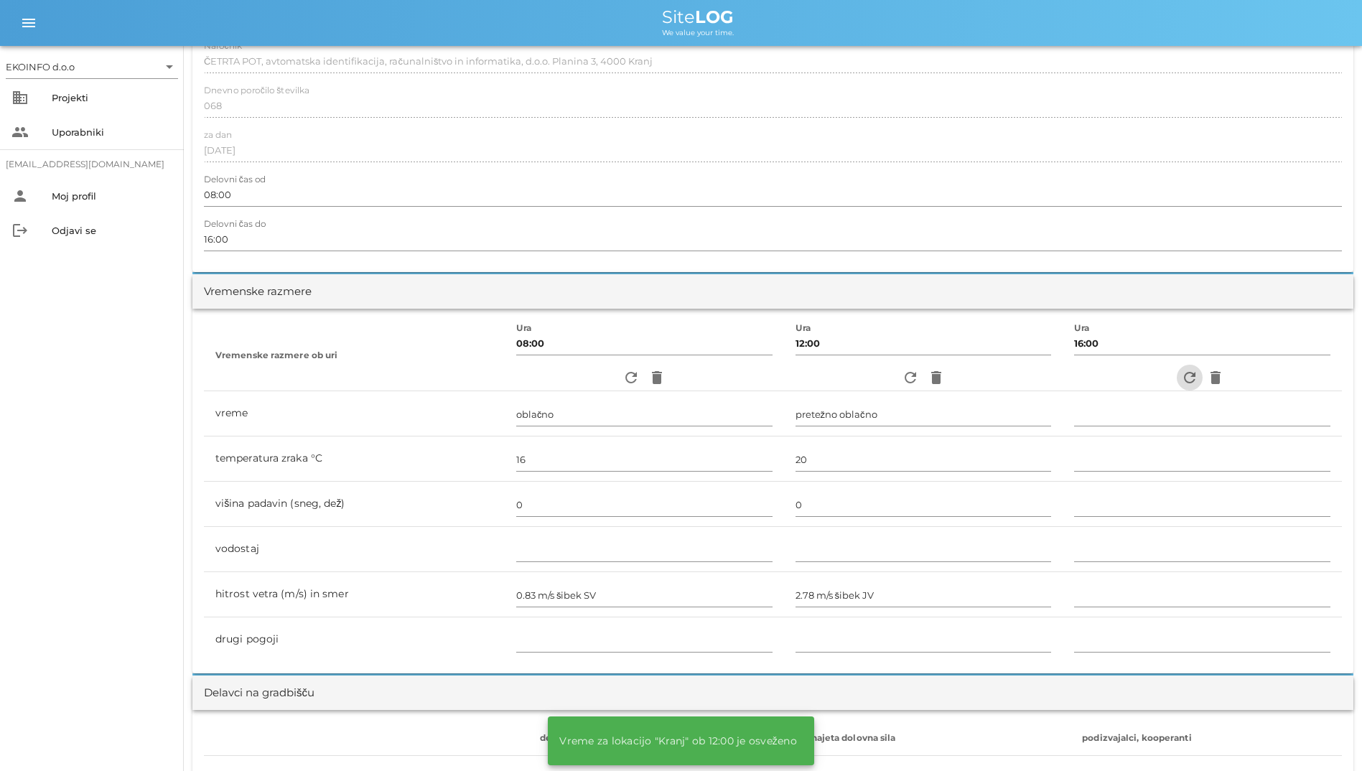
click at [1185, 379] on icon "refresh" at bounding box center [1189, 377] width 17 height 17
type input "pretežno oblačno"
type input "19"
type input "0"
type input "1.39 m/s šibek V"
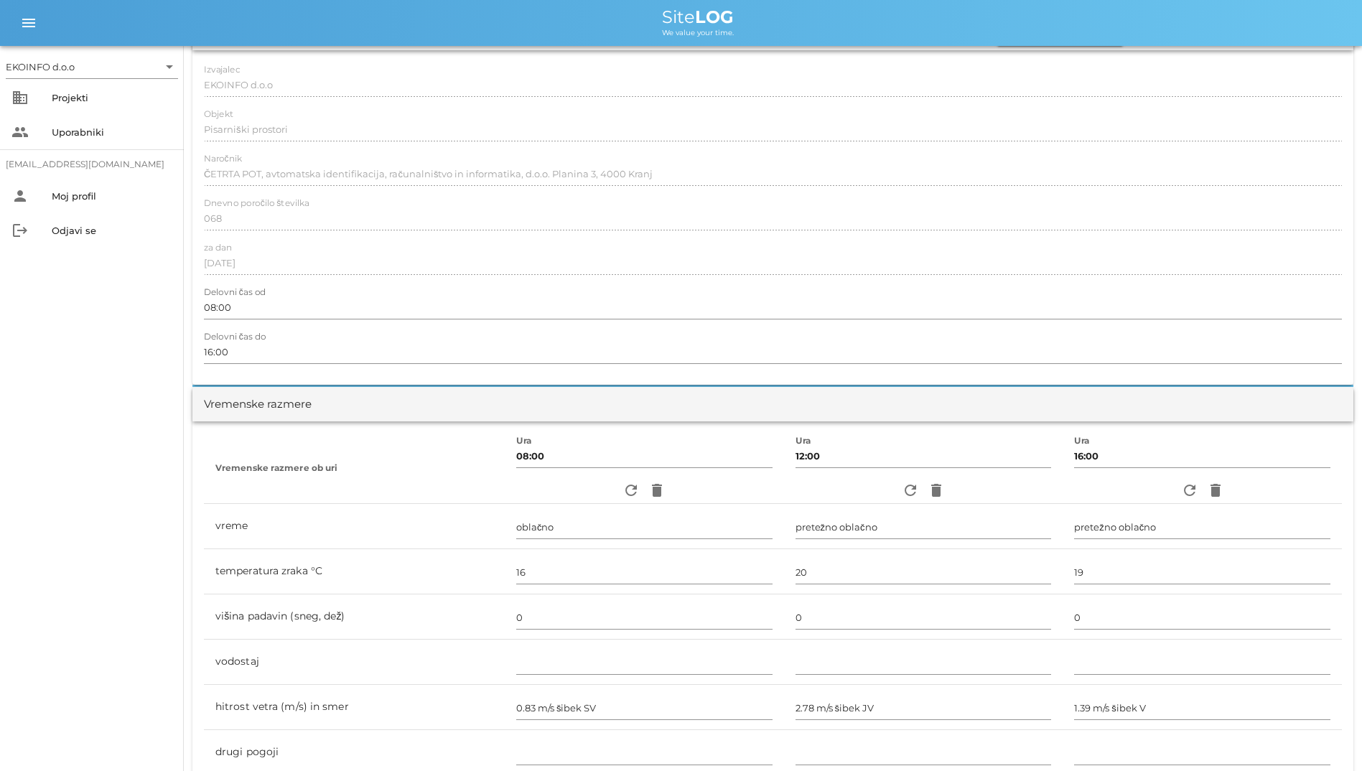
scroll to position [0, 0]
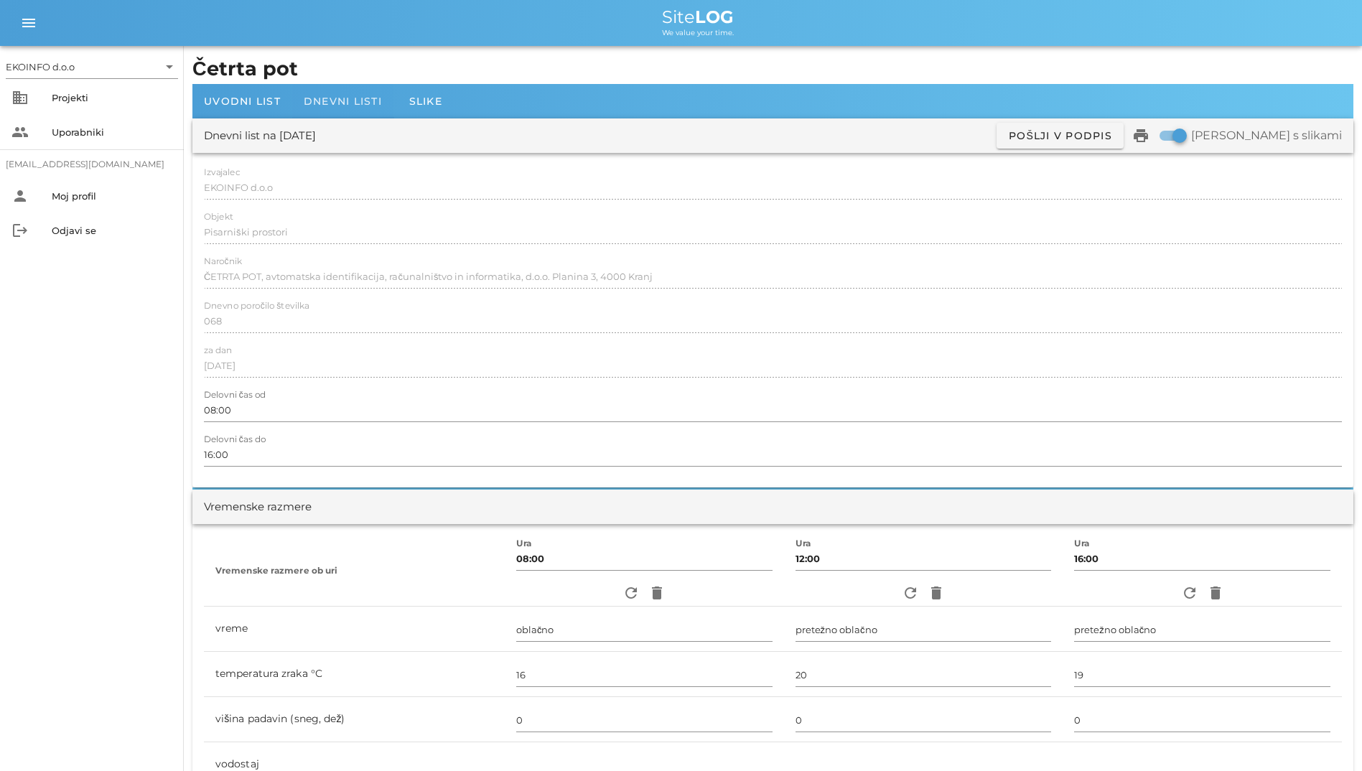
click at [343, 105] on span "Dnevni listi" at bounding box center [343, 101] width 78 height 13
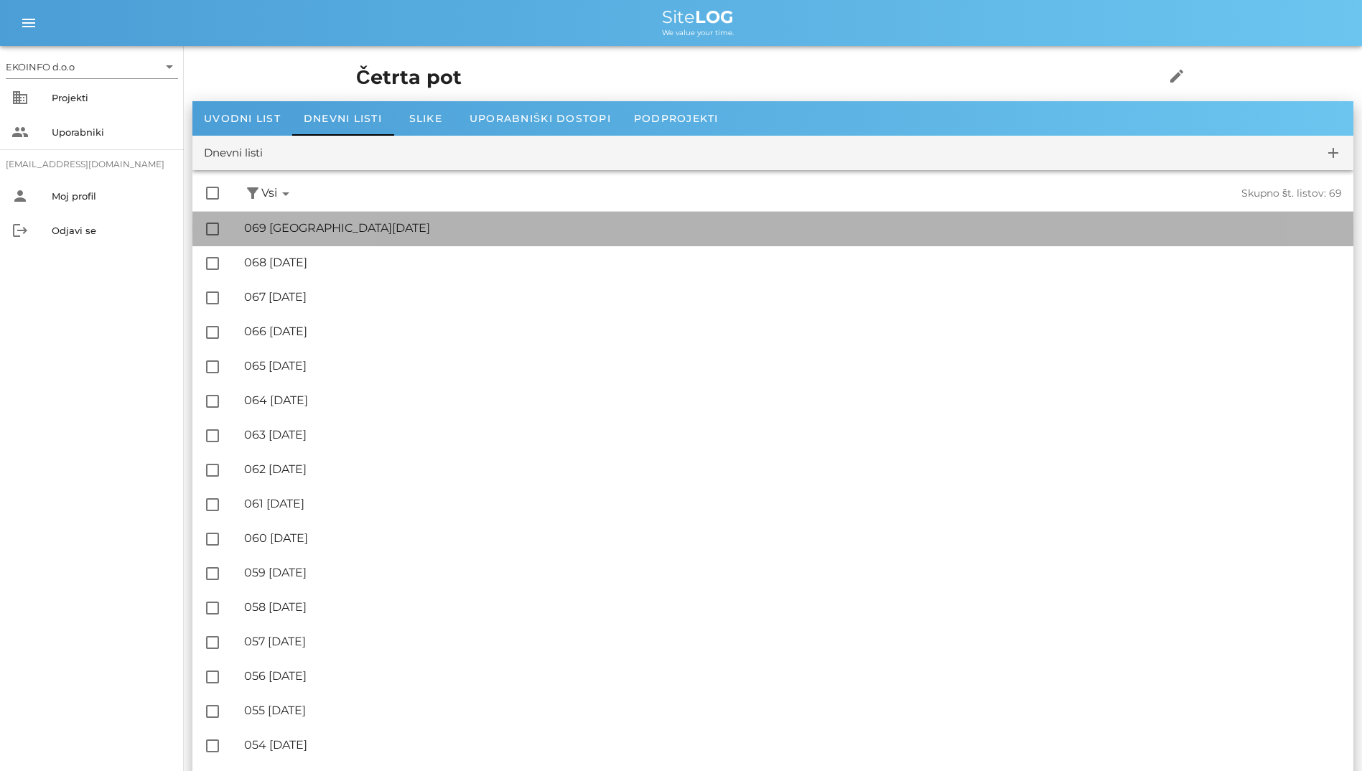
click at [367, 221] on div "🔏 069 [DATE]" at bounding box center [793, 228] width 1098 height 14
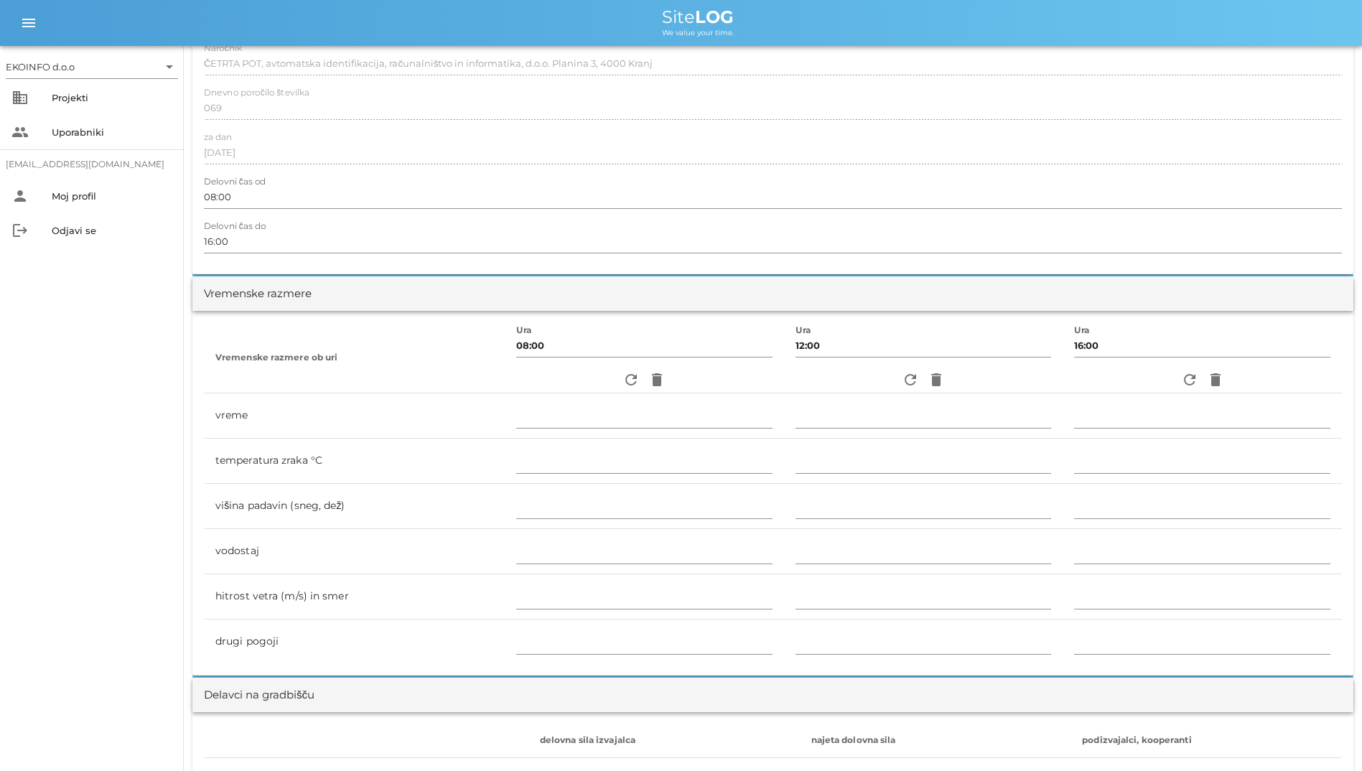
scroll to position [431, 0]
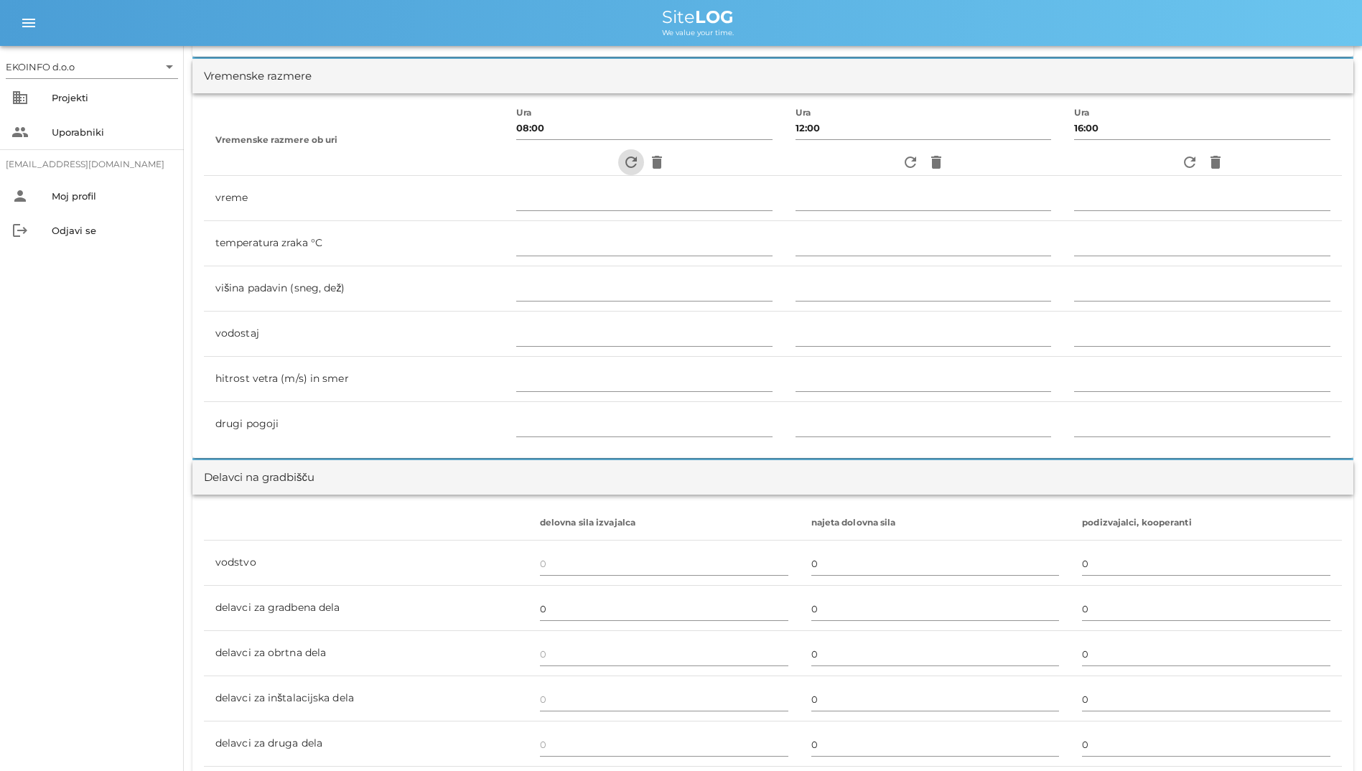
click at [623, 159] on icon "refresh" at bounding box center [631, 162] width 17 height 17
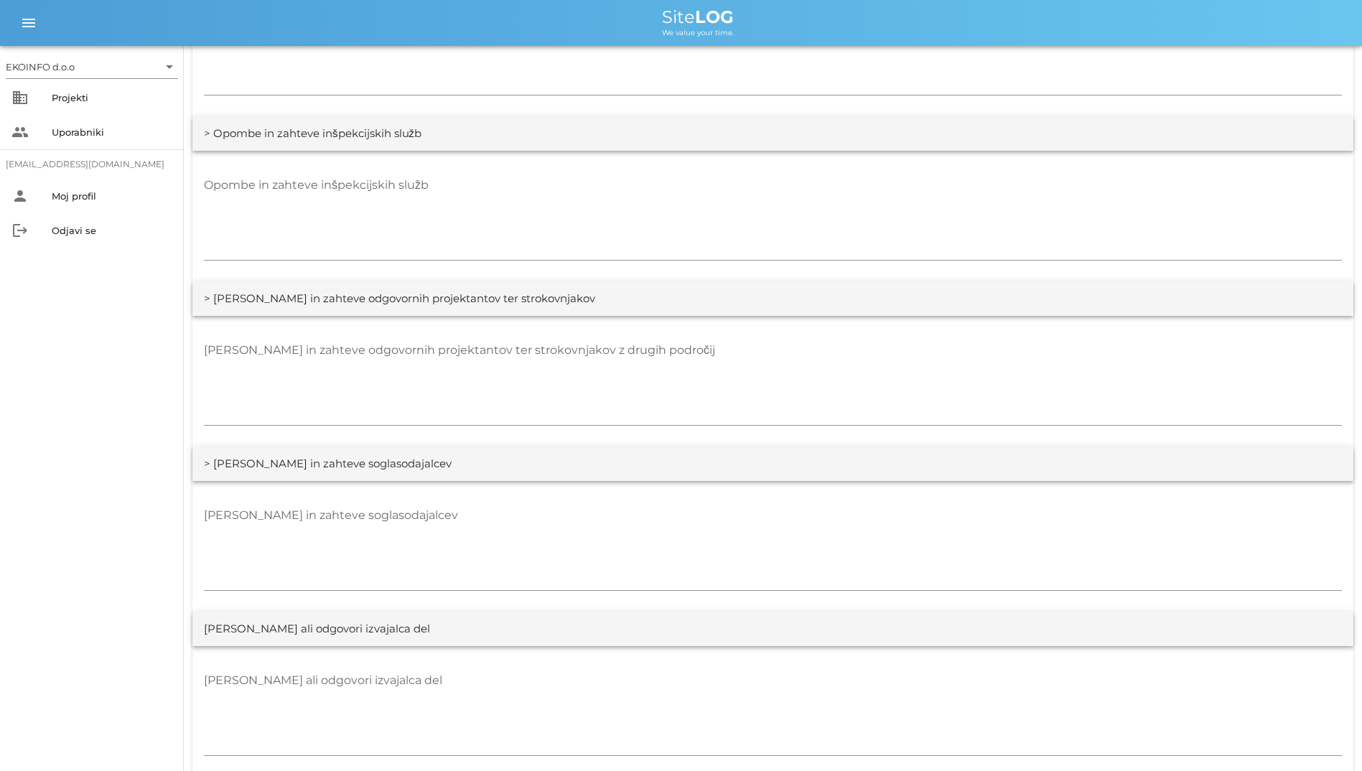
scroll to position [2533, 0]
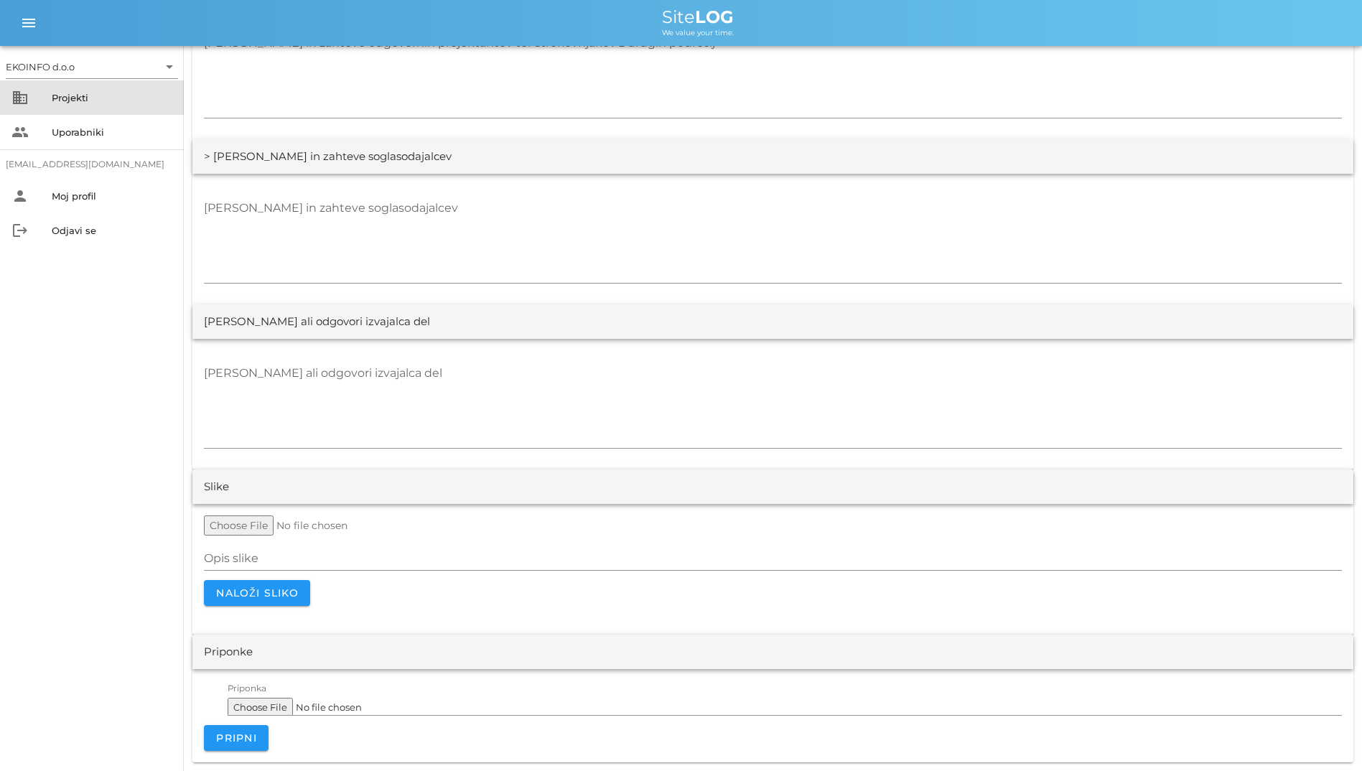
click at [60, 85] on div "business Projekti" at bounding box center [92, 97] width 184 height 34
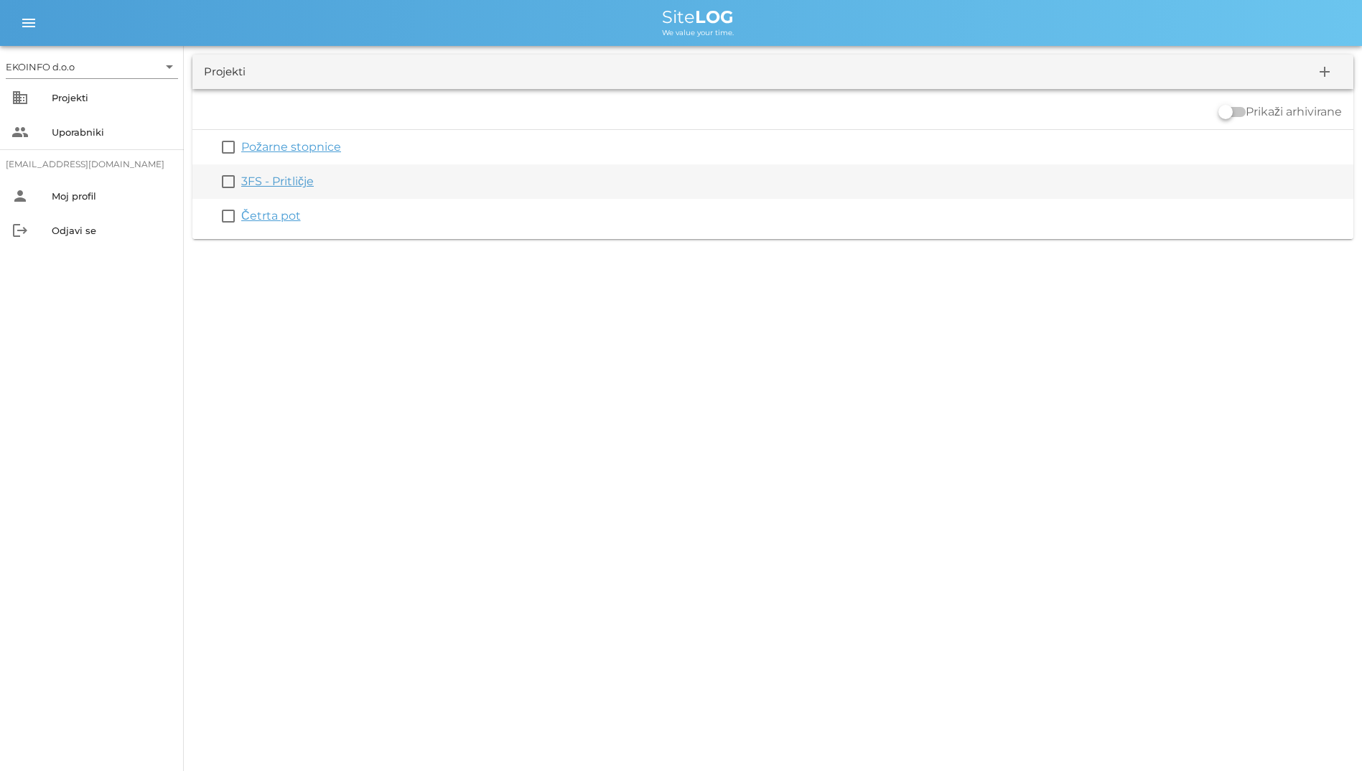
click at [251, 169] on div "check_box_outline_blank 3FS - Pritličje" at bounding box center [772, 181] width 1161 height 34
click at [253, 171] on div "check_box_outline_blank 3FS - Pritličje" at bounding box center [772, 181] width 1161 height 34
drag, startPoint x: 253, startPoint y: 171, endPoint x: 256, endPoint y: 180, distance: 9.3
click at [256, 180] on link "3FS - Pritličje" at bounding box center [277, 181] width 73 height 14
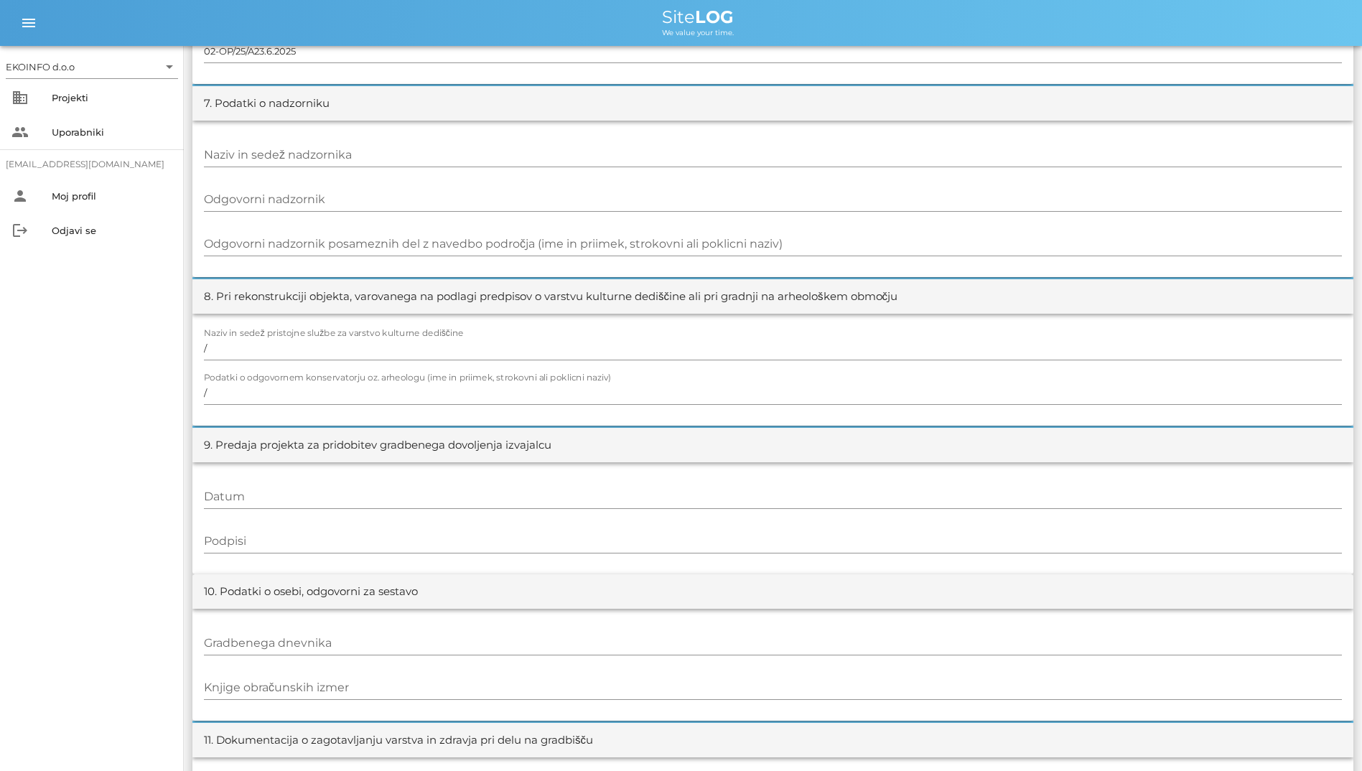
scroll to position [1327, 0]
